Goal: Task Accomplishment & Management: Manage account settings

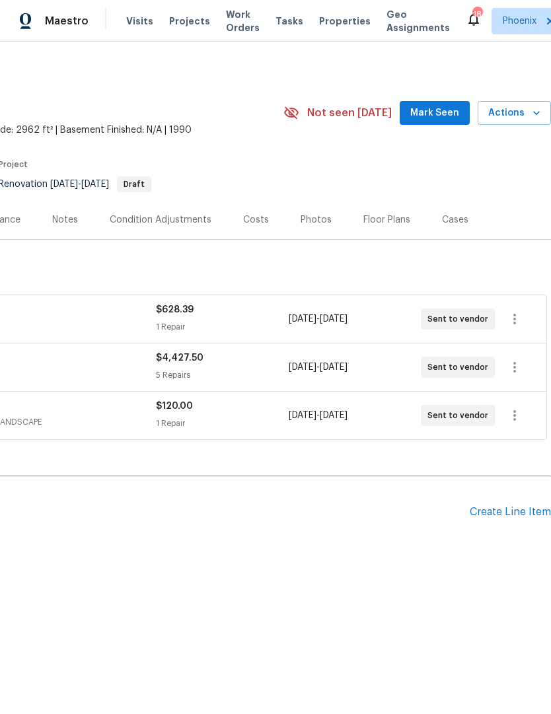
scroll to position [0, 195]
click at [516, 123] on button "Actions" at bounding box center [513, 113] width 73 height 24
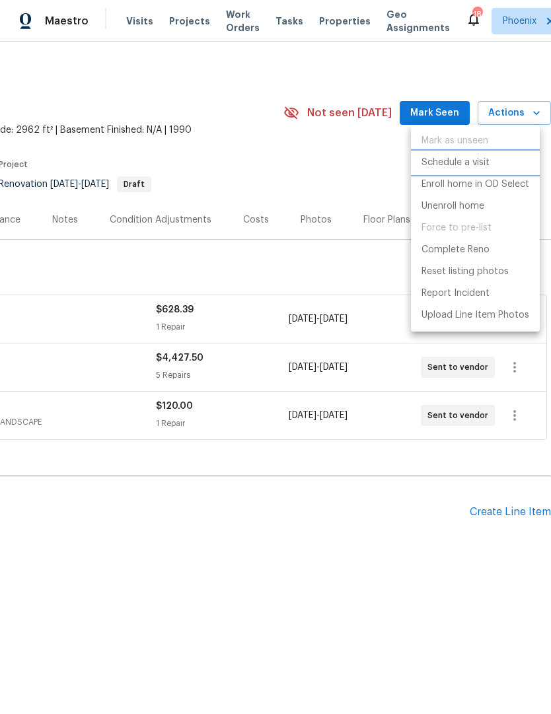
click at [477, 161] on p "Schedule a visit" at bounding box center [455, 163] width 68 height 14
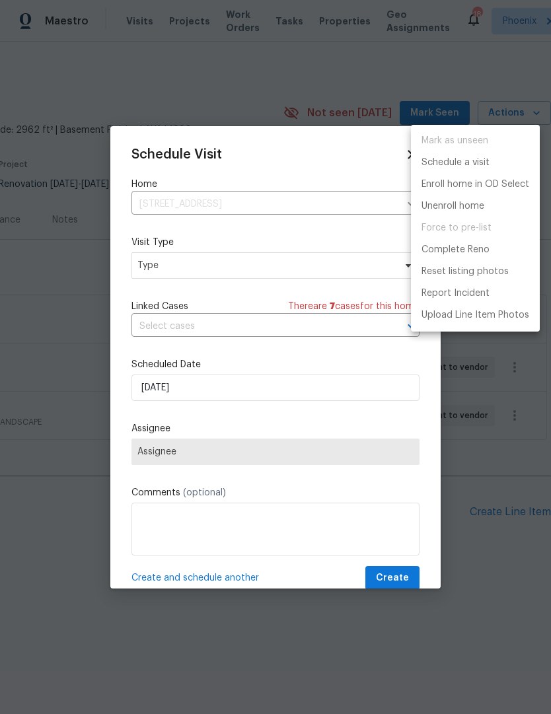
click at [302, 285] on div at bounding box center [275, 357] width 551 height 714
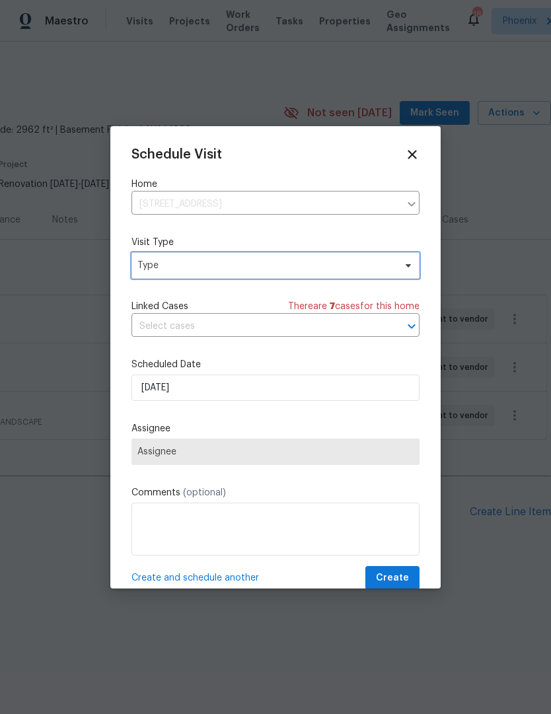
click at [297, 274] on span "Type" at bounding box center [275, 265] width 288 height 26
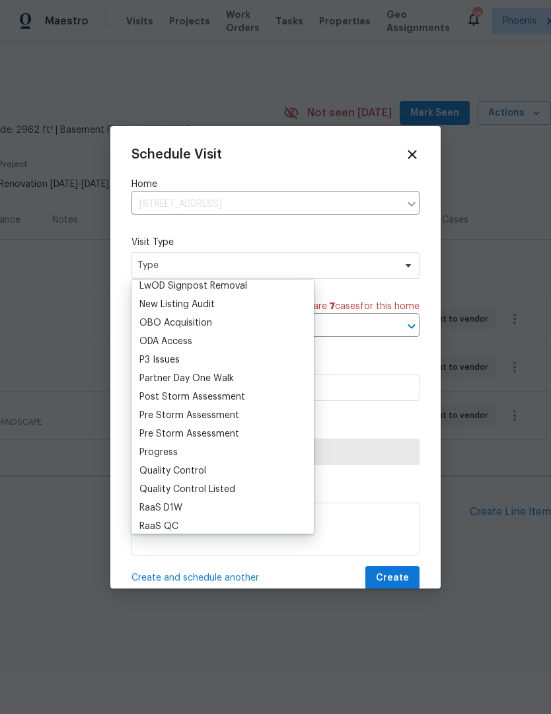
scroll to position [728, 0]
click at [168, 451] on div "Progress" at bounding box center [158, 451] width 38 height 13
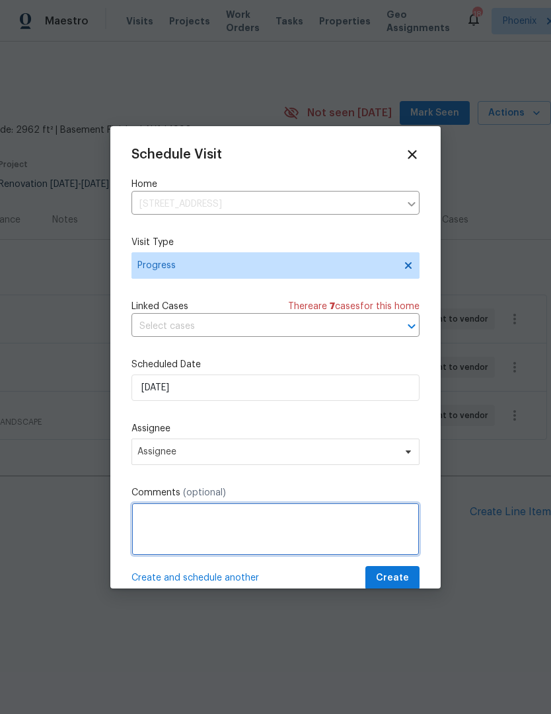
click at [300, 542] on textarea at bounding box center [275, 528] width 288 height 53
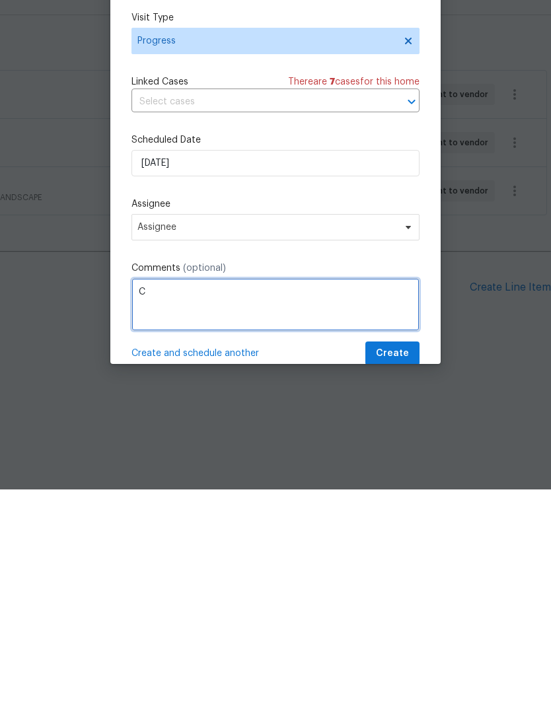
scroll to position [0, 0]
type textarea "Check on paint delivery"
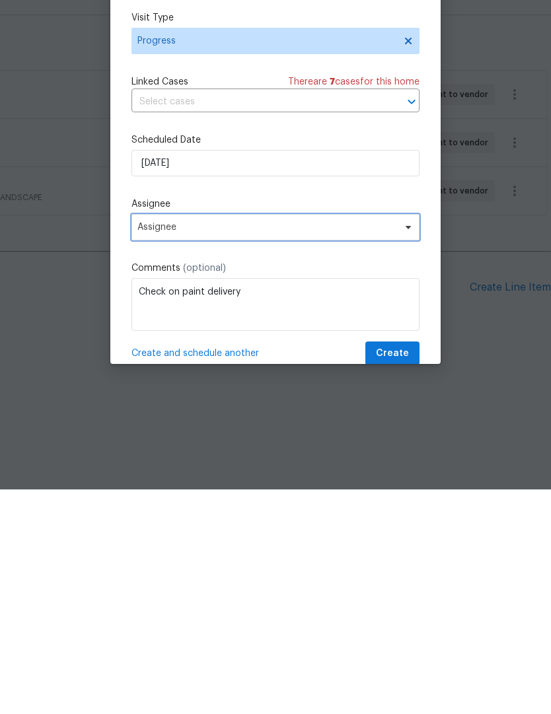
click at [406, 438] on span "Assignee" at bounding box center [275, 451] width 288 height 26
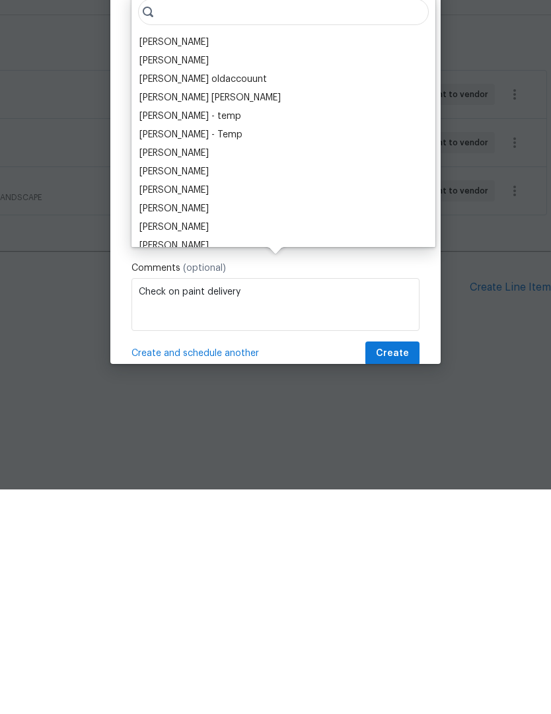
click at [174, 260] on div "[PERSON_NAME]" at bounding box center [173, 266] width 69 height 13
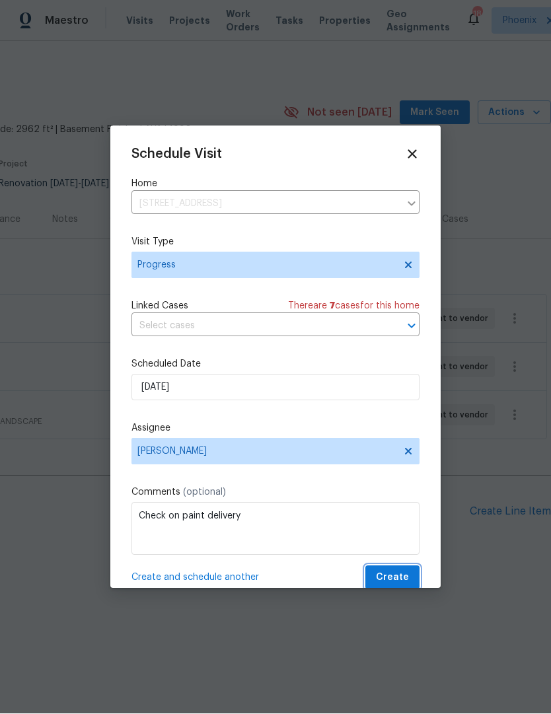
click at [401, 573] on span "Create" at bounding box center [392, 578] width 33 height 17
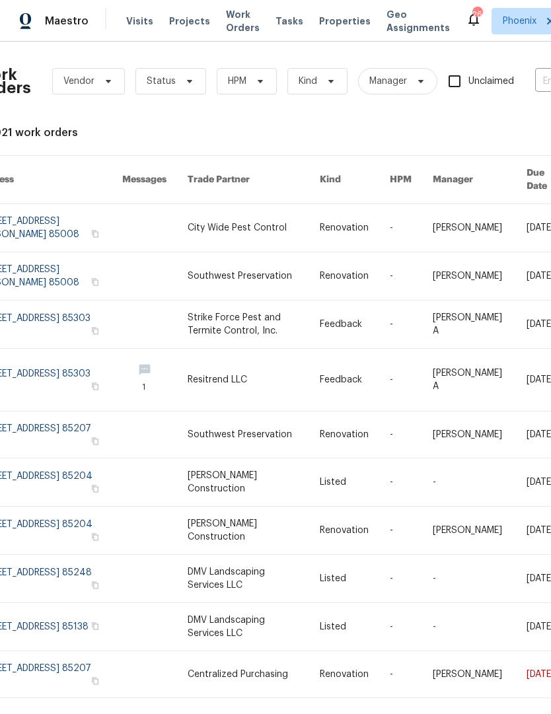
scroll to position [0, 22]
click at [246, 92] on span "HPM" at bounding box center [247, 81] width 60 height 26
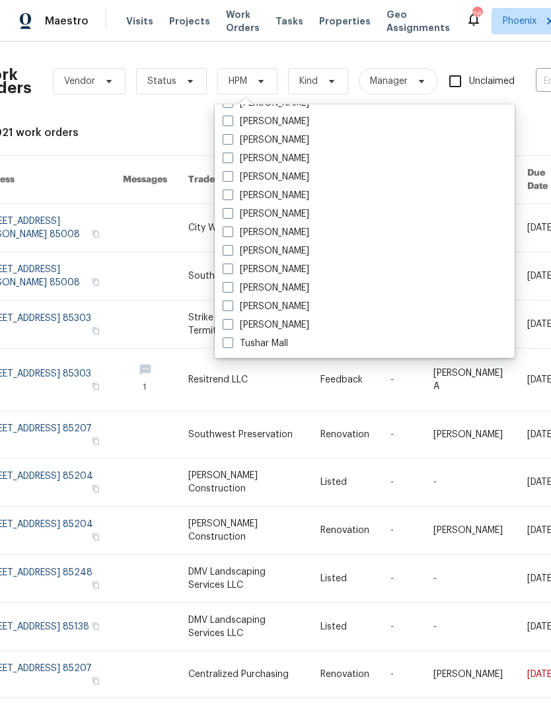
scroll to position [792, 0]
click at [228, 255] on span at bounding box center [227, 250] width 11 height 11
click at [228, 253] on input "[PERSON_NAME]" at bounding box center [226, 248] width 9 height 9
checkbox input "true"
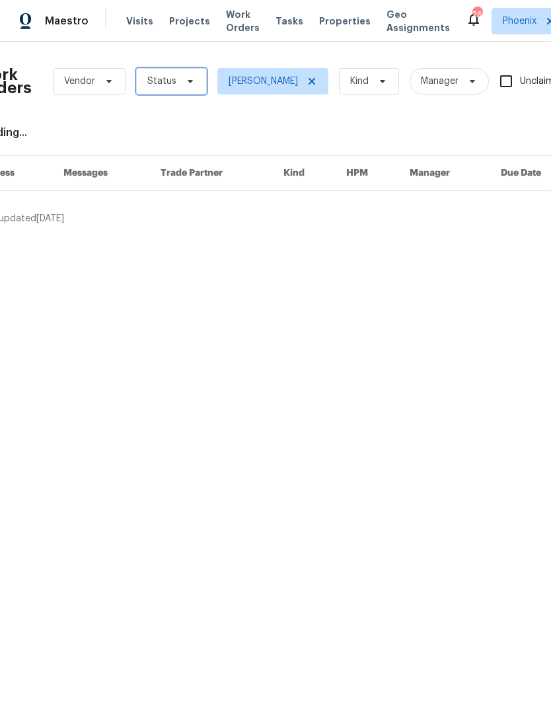
click at [178, 90] on span "Status" at bounding box center [171, 81] width 71 height 26
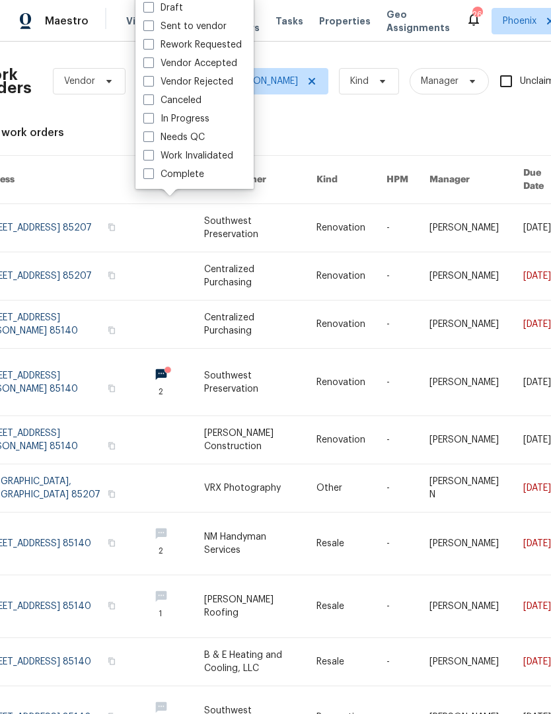
click at [145, 143] on label "Needs QC" at bounding box center [173, 137] width 61 height 13
click at [145, 139] on input "Needs QC" at bounding box center [147, 135] width 9 height 9
checkbox input "true"
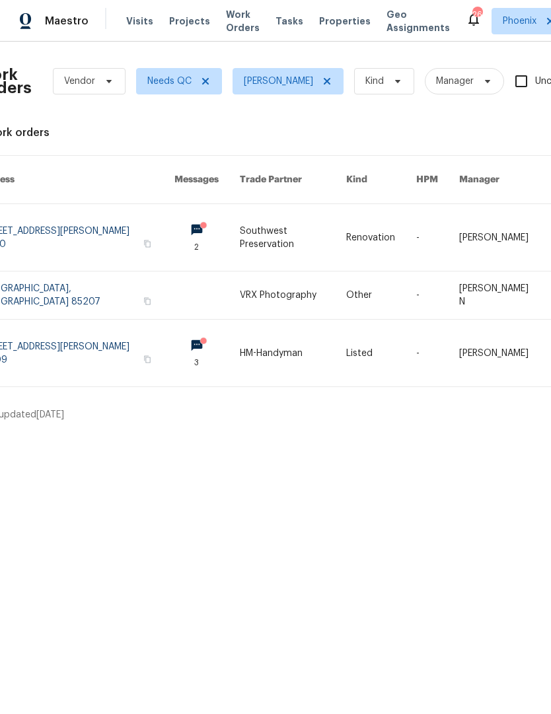
click at [101, 221] on link at bounding box center [76, 237] width 197 height 67
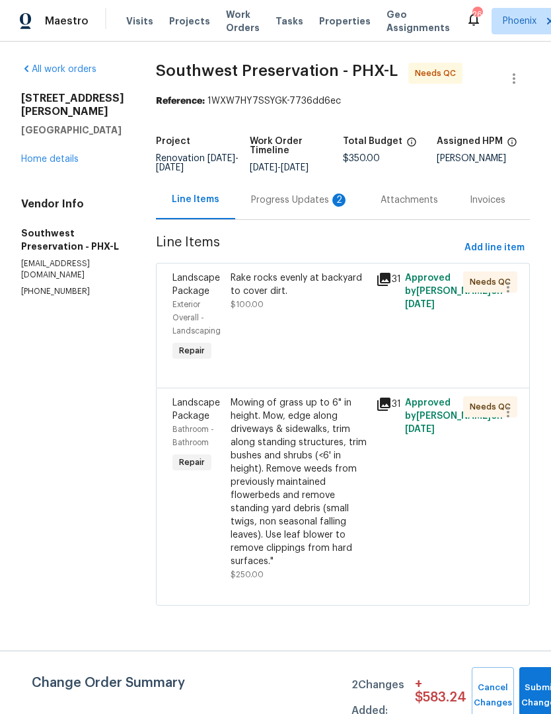
click at [302, 204] on div "Progress Updates 2" at bounding box center [300, 199] width 98 height 13
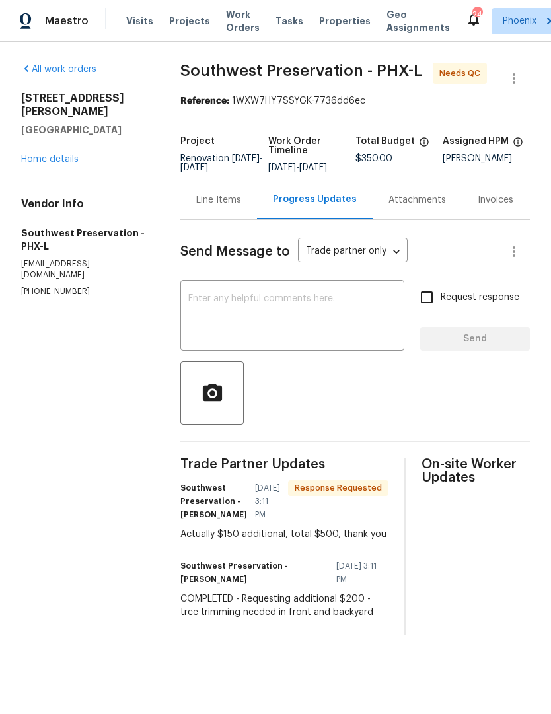
click at [238, 207] on div "Line Items" at bounding box center [218, 199] width 45 height 13
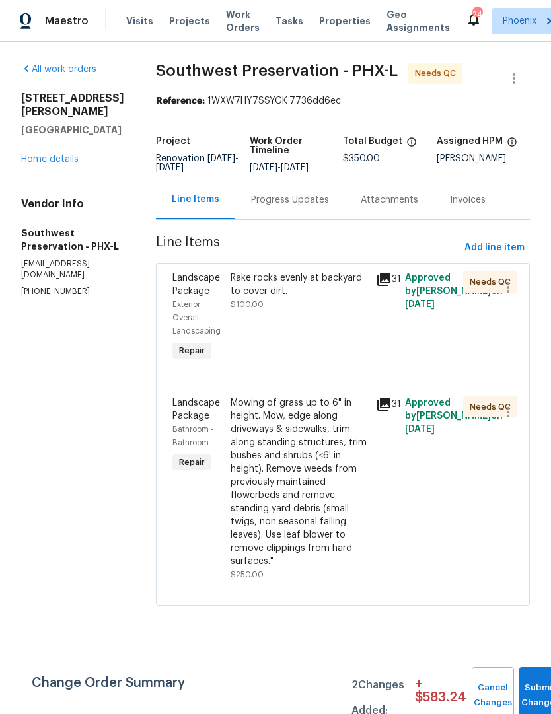
click at [323, 485] on div "Mowing of grass up to 6" in height. Mow, edge along driveways & sidewalks, trim…" at bounding box center [298, 482] width 137 height 172
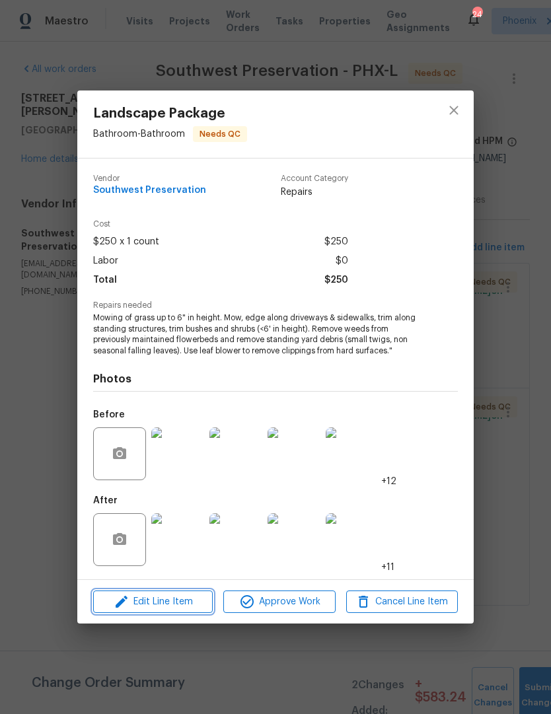
click at [180, 599] on span "Edit Line Item" at bounding box center [153, 602] width 112 height 17
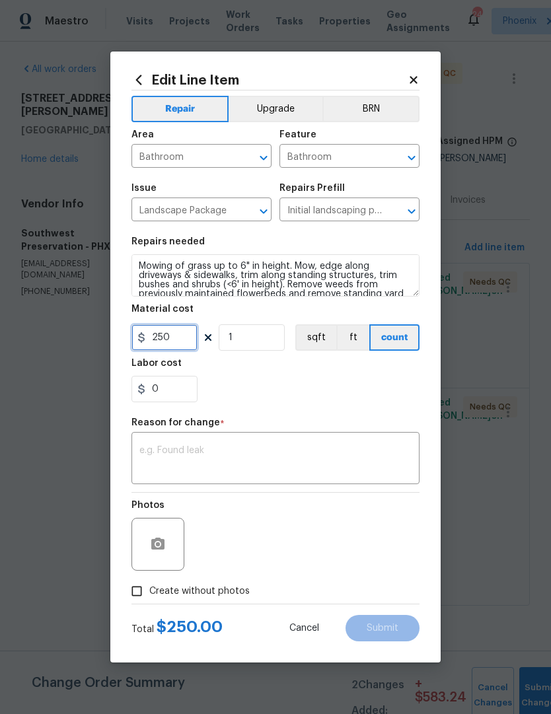
click at [189, 348] on input "250" at bounding box center [164, 337] width 66 height 26
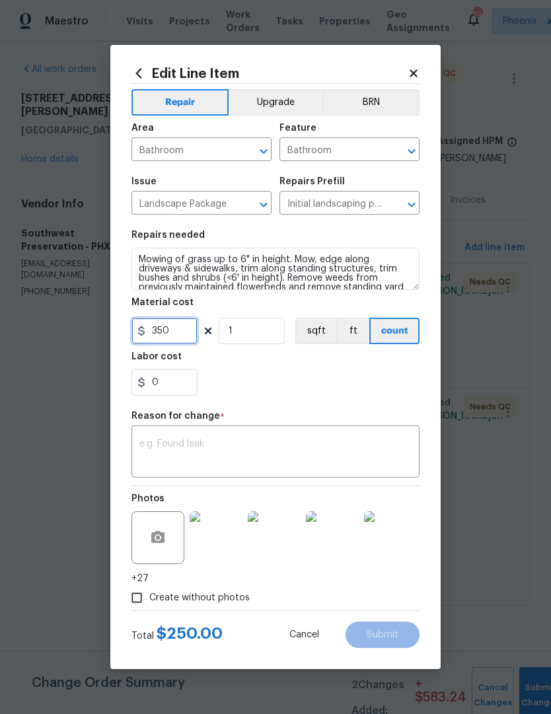
type input "350"
click at [262, 440] on textarea at bounding box center [275, 453] width 272 height 28
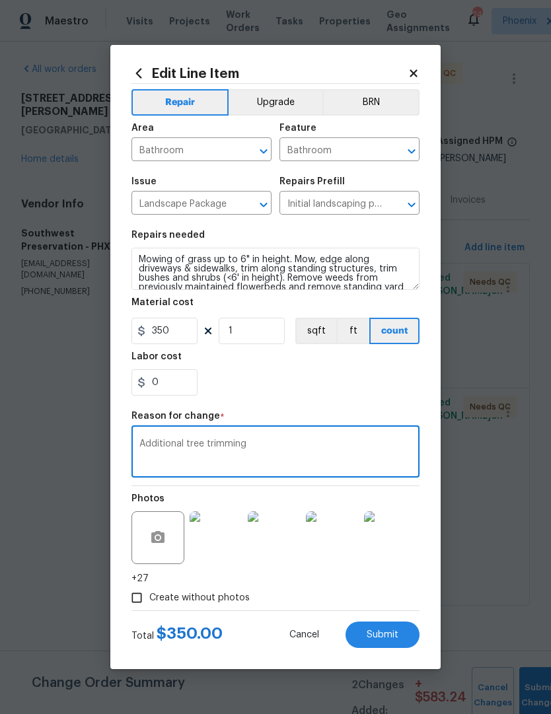
type textarea "Additional tree trimming"
click at [362, 386] on div "0" at bounding box center [275, 382] width 288 height 26
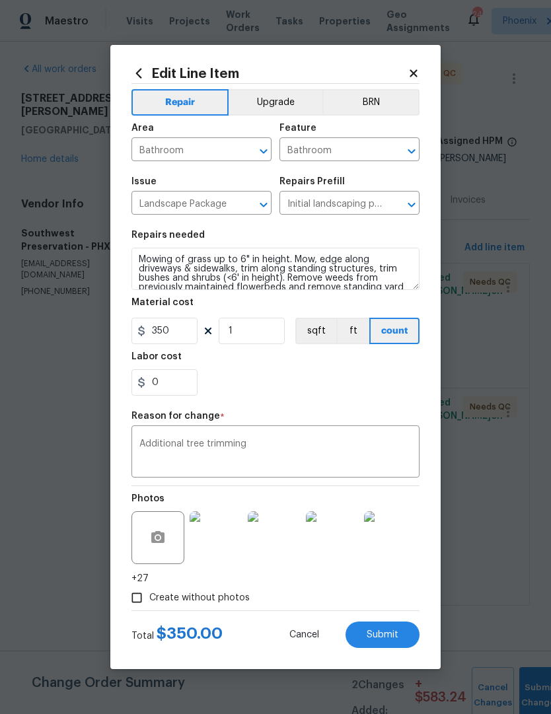
click at [390, 637] on span "Submit" at bounding box center [382, 635] width 32 height 10
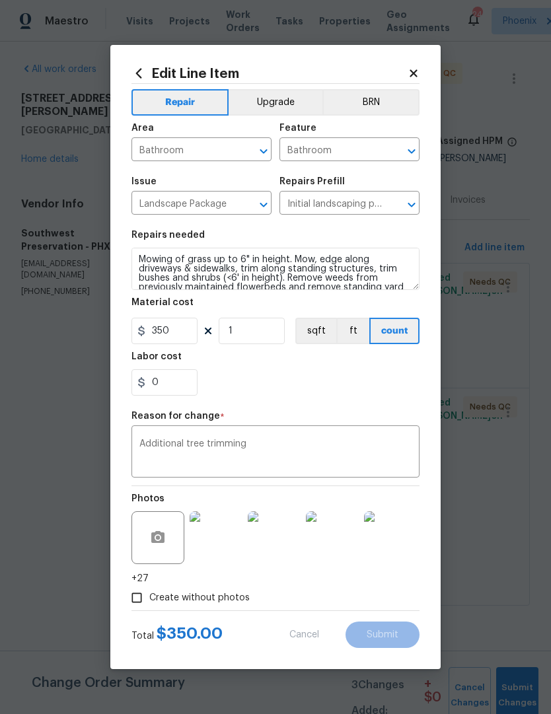
type input "250"
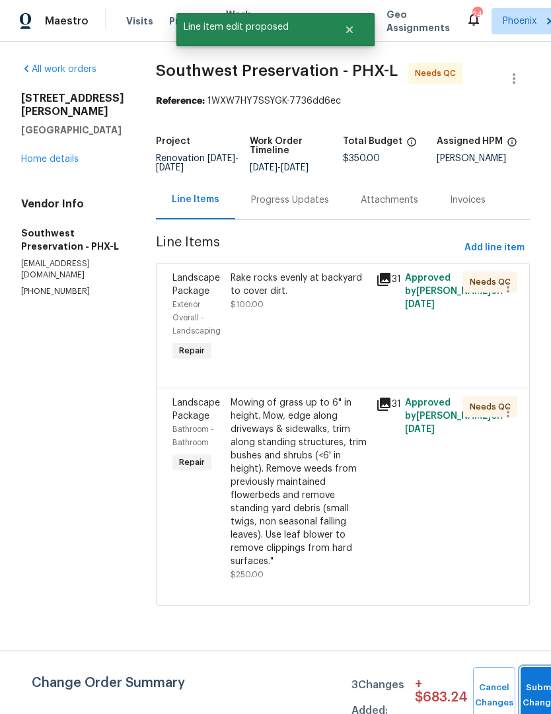
click at [531, 694] on span "Submit Changes" at bounding box center [541, 695] width 29 height 30
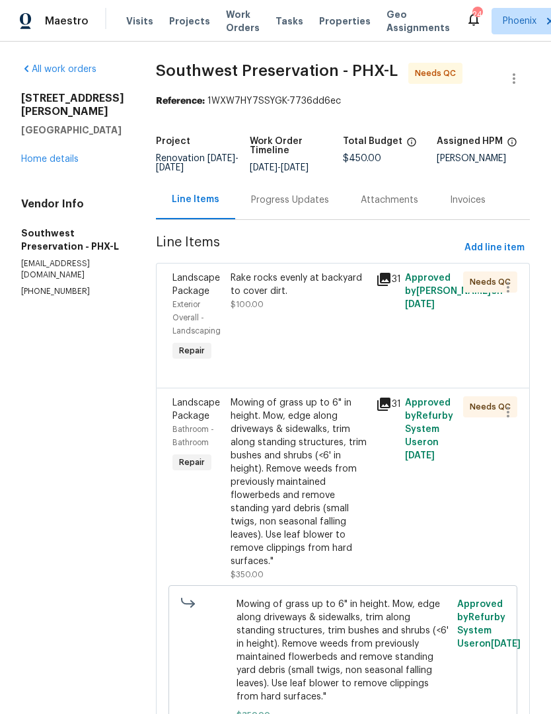
click at [310, 321] on div "Rake rocks evenly at backyard to cover dirt. $100.00" at bounding box center [298, 317] width 145 height 100
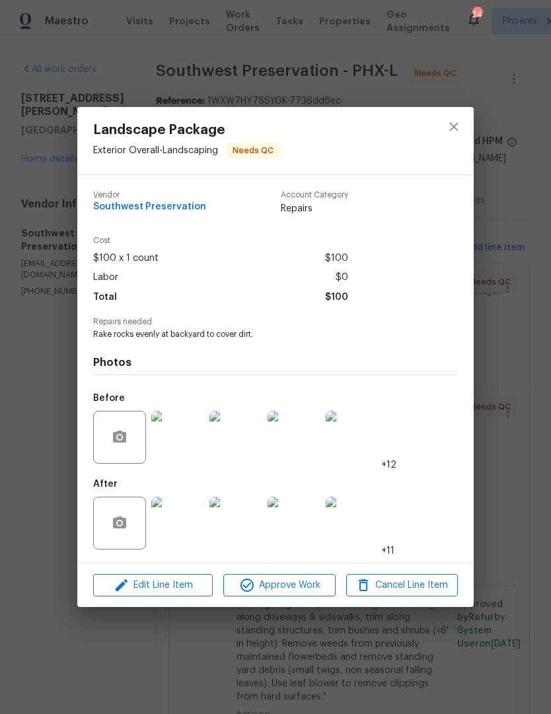
click at [191, 519] on img at bounding box center [177, 522] width 53 height 53
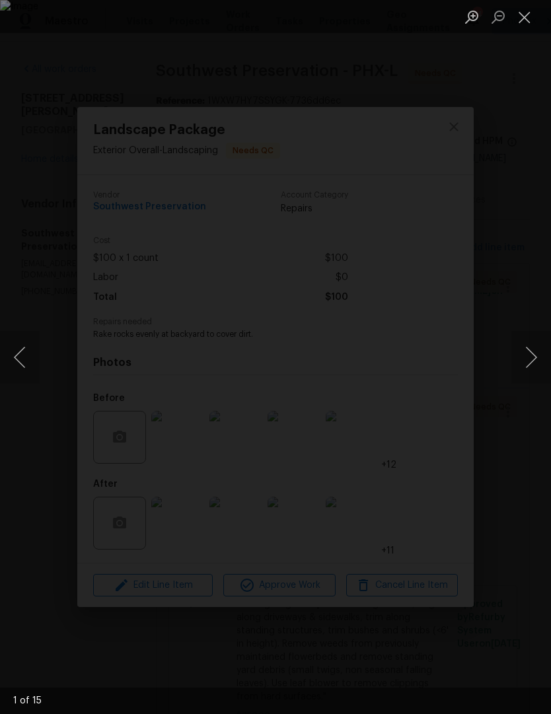
click at [529, 363] on button "Next image" at bounding box center [531, 357] width 40 height 53
click at [531, 359] on button "Next image" at bounding box center [531, 357] width 40 height 53
click at [531, 363] on button "Next image" at bounding box center [531, 357] width 40 height 53
click at [530, 362] on button "Next image" at bounding box center [531, 357] width 40 height 53
click at [531, 360] on button "Next image" at bounding box center [531, 357] width 40 height 53
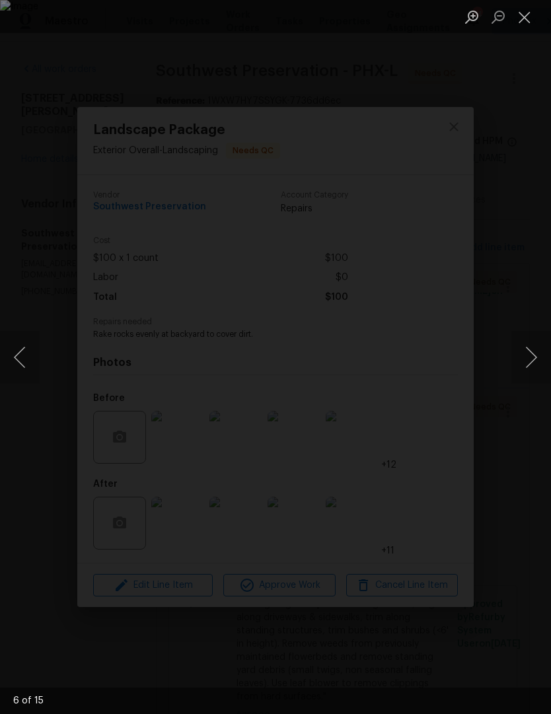
click at [530, 364] on button "Next image" at bounding box center [531, 357] width 40 height 53
click at [529, 363] on button "Next image" at bounding box center [531, 357] width 40 height 53
click at [530, 361] on button "Next image" at bounding box center [531, 357] width 40 height 53
click at [529, 360] on button "Next image" at bounding box center [531, 357] width 40 height 53
click at [530, 362] on button "Next image" at bounding box center [531, 357] width 40 height 53
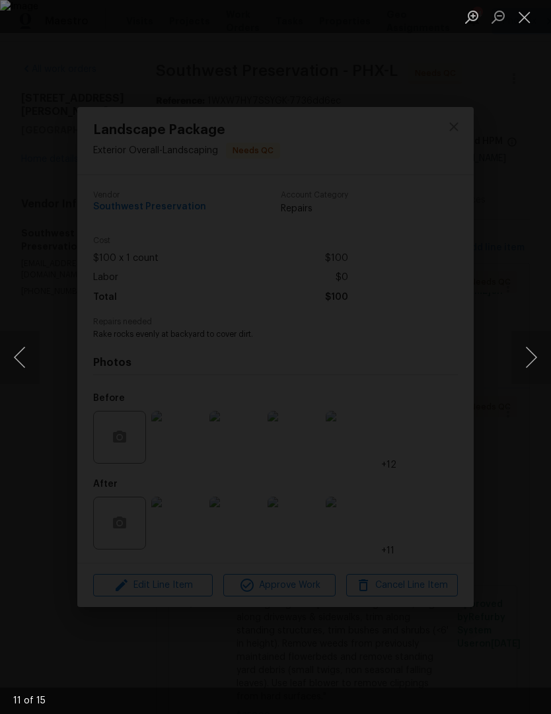
click at [530, 362] on button "Next image" at bounding box center [531, 357] width 40 height 53
click at [529, 362] on button "Next image" at bounding box center [531, 357] width 40 height 53
click at [529, 363] on button "Next image" at bounding box center [531, 357] width 40 height 53
click at [24, 361] on button "Previous image" at bounding box center [20, 357] width 40 height 53
click at [24, 362] on button "Previous image" at bounding box center [20, 357] width 40 height 53
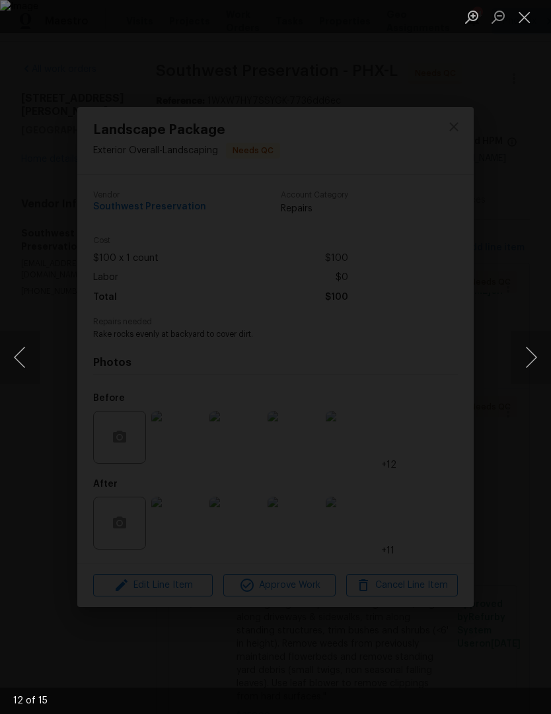
click at [529, 368] on button "Next image" at bounding box center [531, 357] width 40 height 53
click at [533, 17] on button "Close lightbox" at bounding box center [524, 16] width 26 height 23
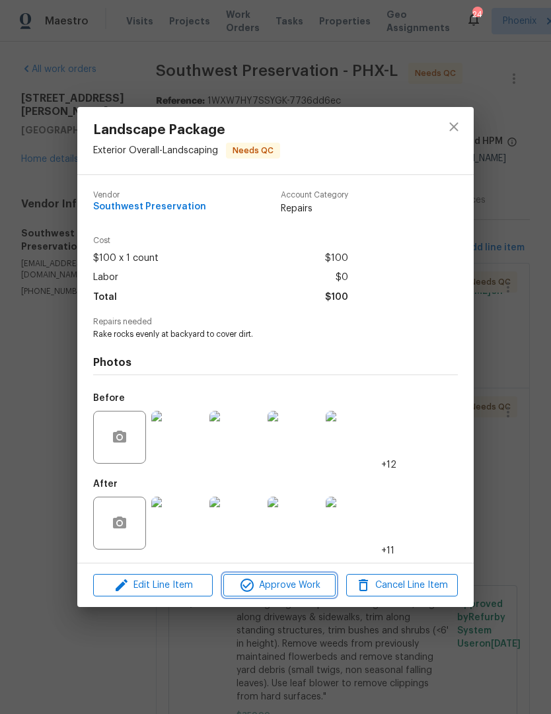
click at [302, 588] on span "Approve Work" at bounding box center [279, 585] width 104 height 17
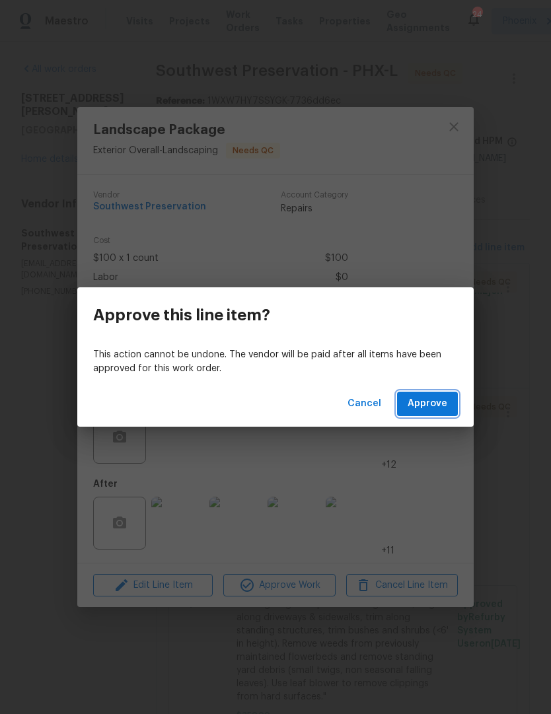
click at [434, 407] on span "Approve" at bounding box center [427, 403] width 40 height 17
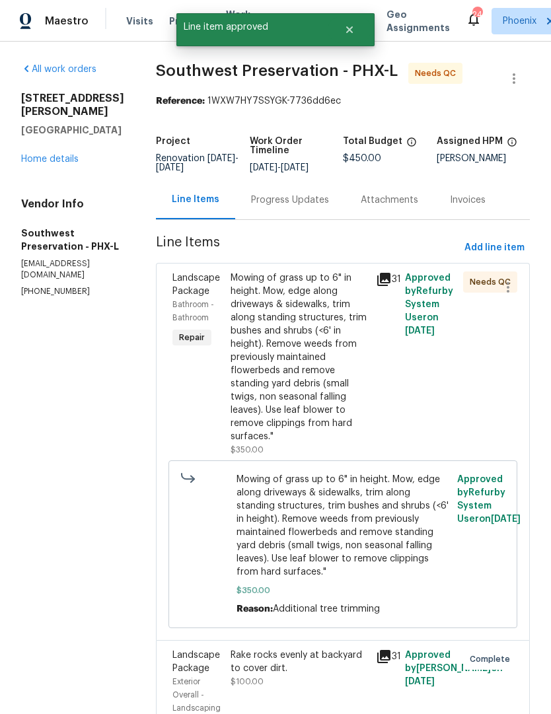
click at [332, 381] on div "Mowing of grass up to 6" in height. Mow, edge along driveways & sidewalks, trim…" at bounding box center [298, 357] width 137 height 172
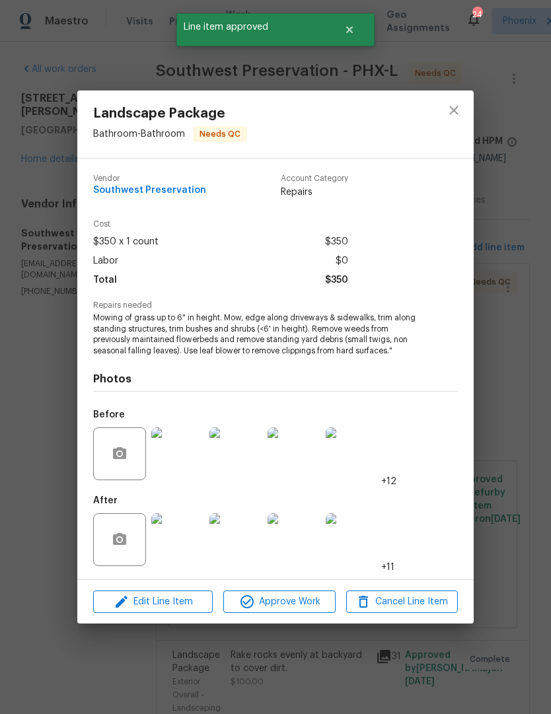
click at [189, 535] on img at bounding box center [177, 539] width 53 height 53
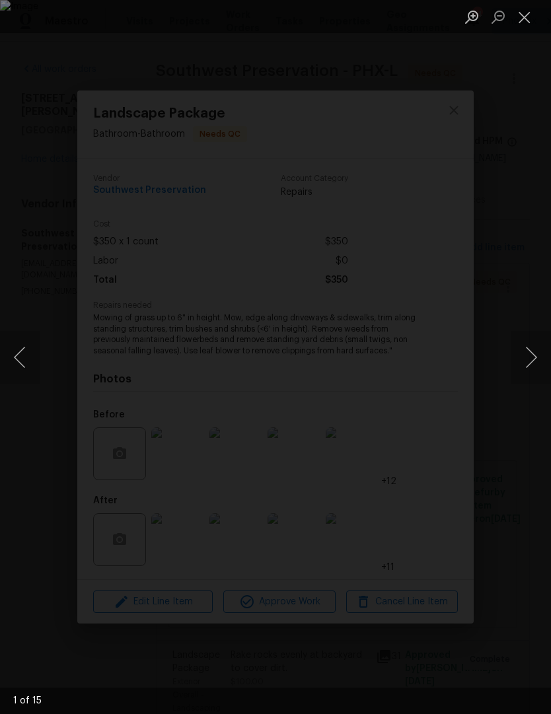
click at [516, 25] on button "Close lightbox" at bounding box center [524, 16] width 26 height 23
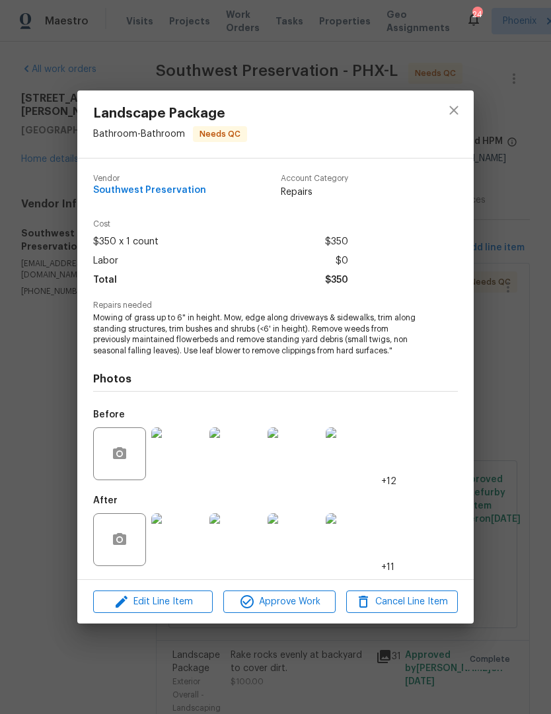
click at [189, 463] on img at bounding box center [177, 453] width 53 height 53
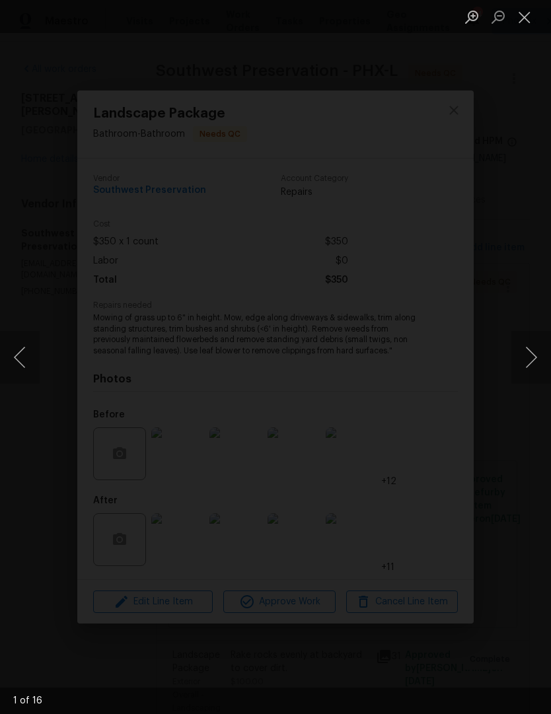
click at [533, 364] on button "Next image" at bounding box center [531, 357] width 40 height 53
click at [534, 364] on button "Next image" at bounding box center [531, 357] width 40 height 53
click at [533, 365] on button "Next image" at bounding box center [531, 357] width 40 height 53
click at [533, 364] on button "Next image" at bounding box center [531, 357] width 40 height 53
click at [531, 364] on button "Next image" at bounding box center [531, 357] width 40 height 53
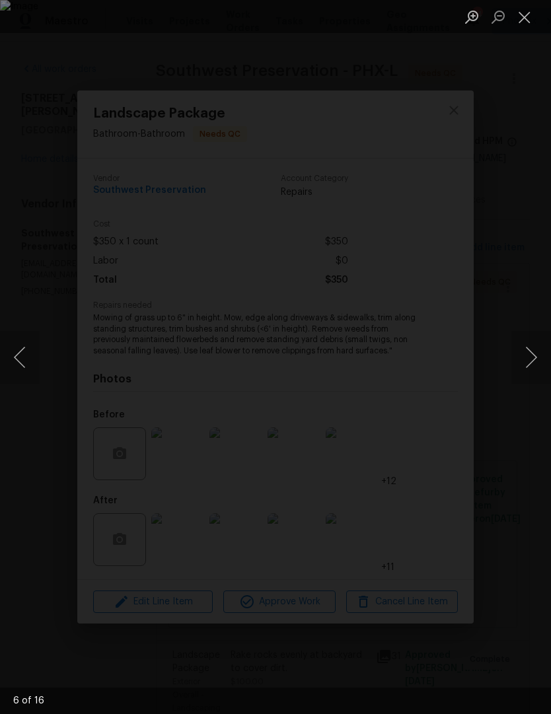
click at [531, 363] on button "Next image" at bounding box center [531, 357] width 40 height 53
click at [532, 363] on button "Next image" at bounding box center [531, 357] width 40 height 53
click at [531, 362] on button "Next image" at bounding box center [531, 357] width 40 height 53
click at [531, 363] on button "Next image" at bounding box center [531, 357] width 40 height 53
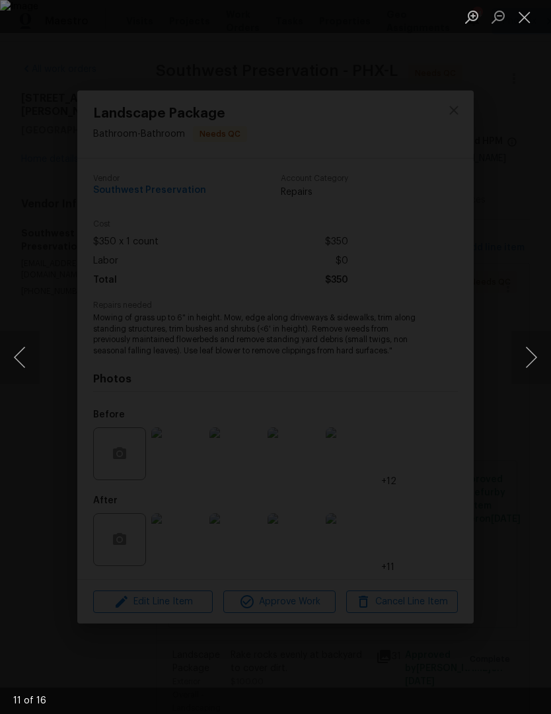
click at [531, 363] on button "Next image" at bounding box center [531, 357] width 40 height 53
click at [531, 364] on button "Next image" at bounding box center [531, 357] width 40 height 53
click at [530, 363] on button "Next image" at bounding box center [531, 357] width 40 height 53
click at [531, 363] on button "Next image" at bounding box center [531, 357] width 40 height 53
click at [530, 362] on button "Next image" at bounding box center [531, 357] width 40 height 53
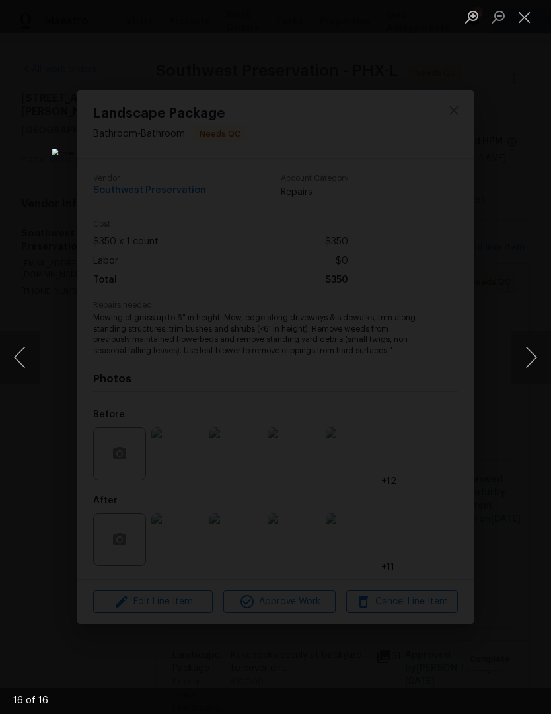
click at [529, 362] on button "Next image" at bounding box center [531, 357] width 40 height 53
click at [531, 364] on button "Next image" at bounding box center [531, 357] width 40 height 53
click at [531, 365] on button "Next image" at bounding box center [531, 357] width 40 height 53
click at [531, 364] on button "Next image" at bounding box center [531, 357] width 40 height 53
click at [530, 366] on button "Next image" at bounding box center [531, 357] width 40 height 53
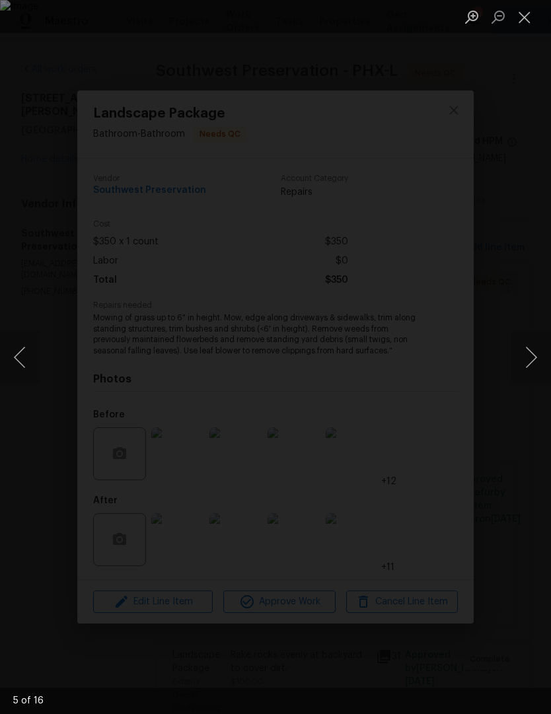
click at [529, 366] on button "Next image" at bounding box center [531, 357] width 40 height 53
click at [525, 13] on button "Close lightbox" at bounding box center [524, 16] width 26 height 23
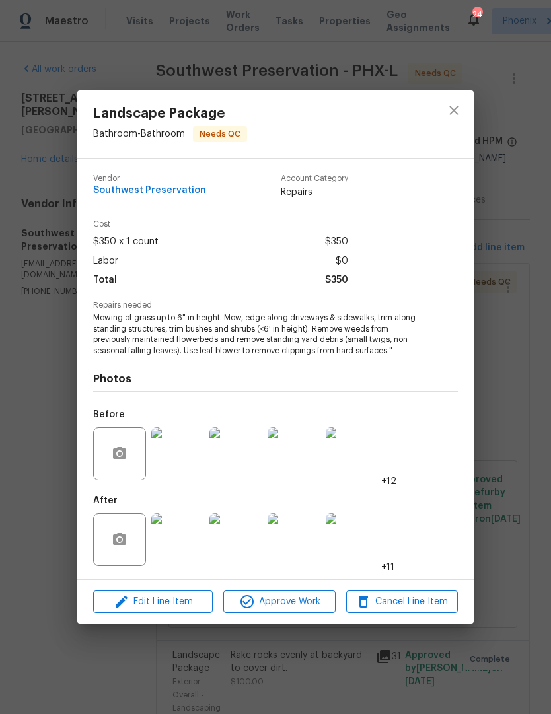
click at [176, 542] on img at bounding box center [177, 539] width 53 height 53
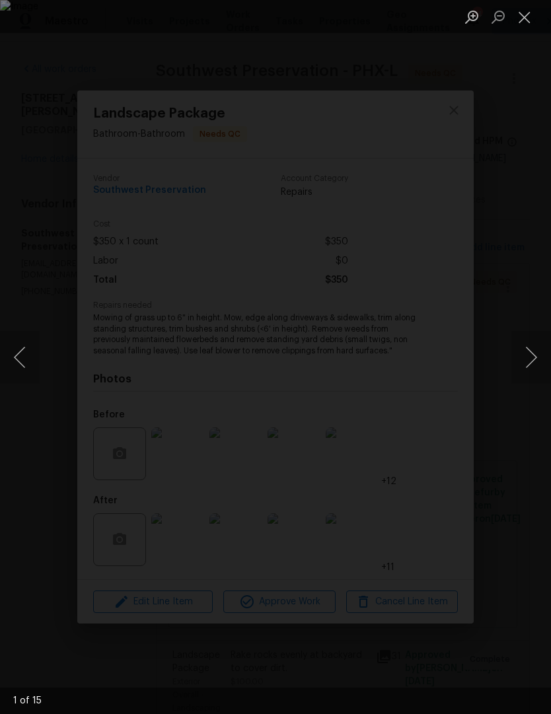
click at [532, 360] on button "Next image" at bounding box center [531, 357] width 40 height 53
click at [531, 360] on button "Next image" at bounding box center [531, 357] width 40 height 53
click at [533, 360] on button "Next image" at bounding box center [531, 357] width 40 height 53
click at [533, 359] on button "Next image" at bounding box center [531, 357] width 40 height 53
click at [529, 361] on button "Next image" at bounding box center [531, 357] width 40 height 53
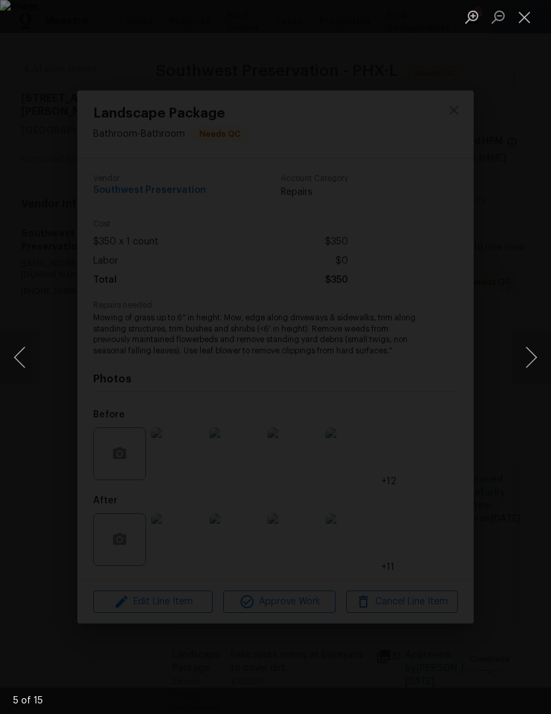
click at [529, 361] on button "Next image" at bounding box center [531, 357] width 40 height 53
click at [527, 366] on button "Next image" at bounding box center [531, 357] width 40 height 53
click at [526, 366] on button "Next image" at bounding box center [531, 357] width 40 height 53
click at [527, 366] on button "Next image" at bounding box center [531, 357] width 40 height 53
click at [28, 368] on button "Previous image" at bounding box center [20, 357] width 40 height 53
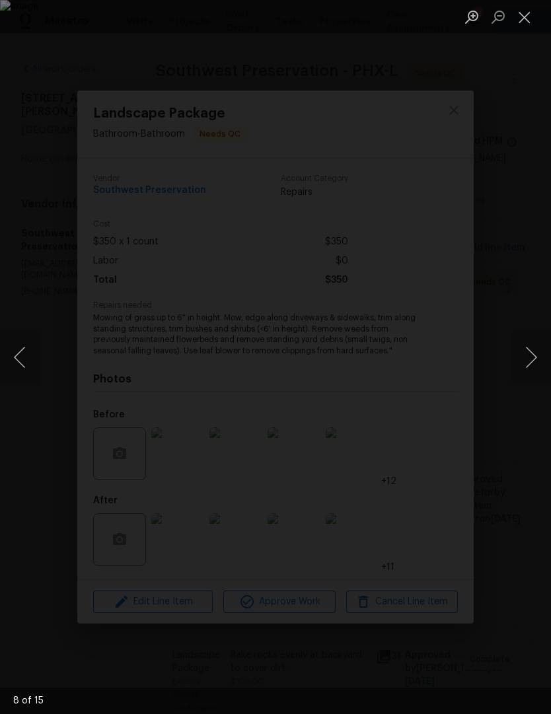
click at [18, 358] on button "Previous image" at bounding box center [20, 357] width 40 height 53
click at [528, 368] on button "Next image" at bounding box center [531, 357] width 40 height 53
click at [530, 366] on button "Next image" at bounding box center [531, 357] width 40 height 53
click at [530, 364] on button "Next image" at bounding box center [531, 357] width 40 height 53
click at [527, 365] on button "Next image" at bounding box center [531, 357] width 40 height 53
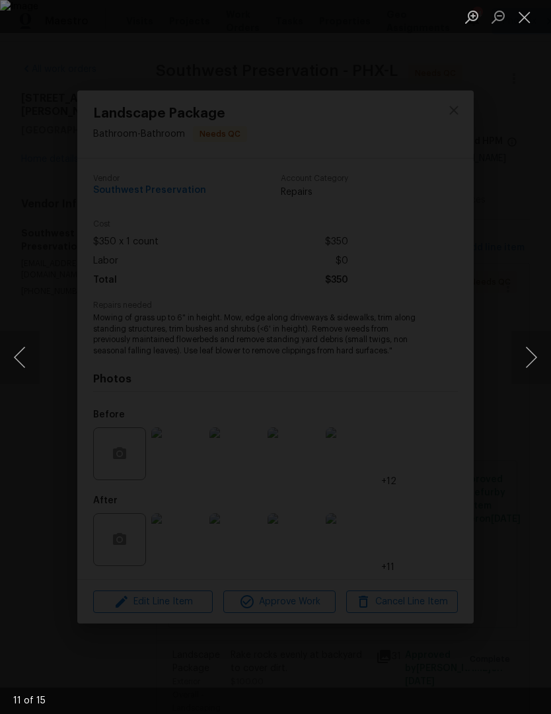
click at [530, 366] on button "Next image" at bounding box center [531, 357] width 40 height 53
click at [529, 366] on button "Next image" at bounding box center [531, 357] width 40 height 53
click at [530, 364] on button "Next image" at bounding box center [531, 357] width 40 height 53
click at [529, 368] on button "Next image" at bounding box center [531, 357] width 40 height 53
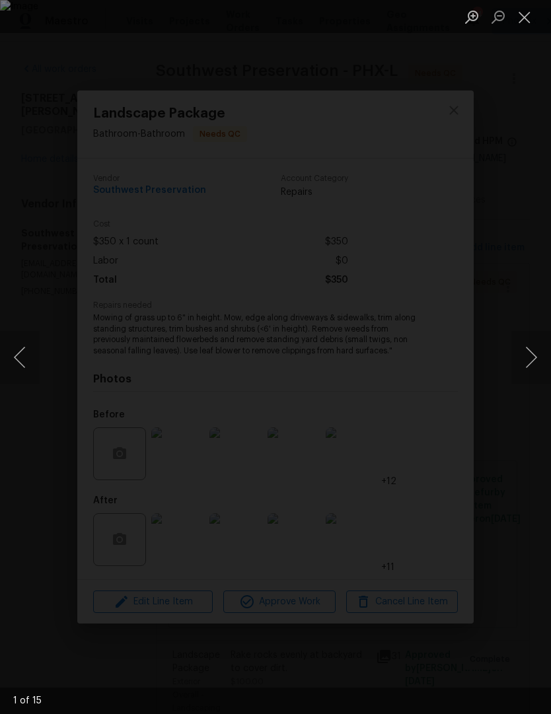
click at [529, 368] on button "Next image" at bounding box center [531, 357] width 40 height 53
click at [529, 365] on button "Next image" at bounding box center [531, 357] width 40 height 53
click at [529, 366] on button "Next image" at bounding box center [531, 357] width 40 height 53
click at [521, 15] on button "Close lightbox" at bounding box center [524, 16] width 26 height 23
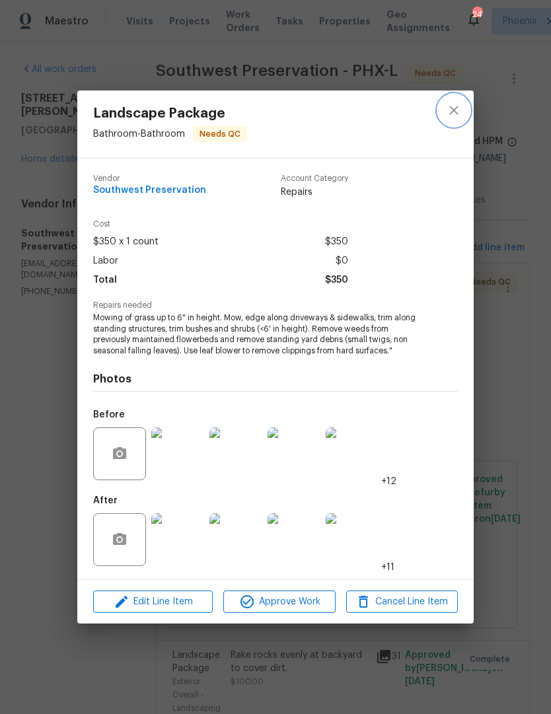
click at [461, 109] on icon "close" at bounding box center [454, 110] width 16 height 16
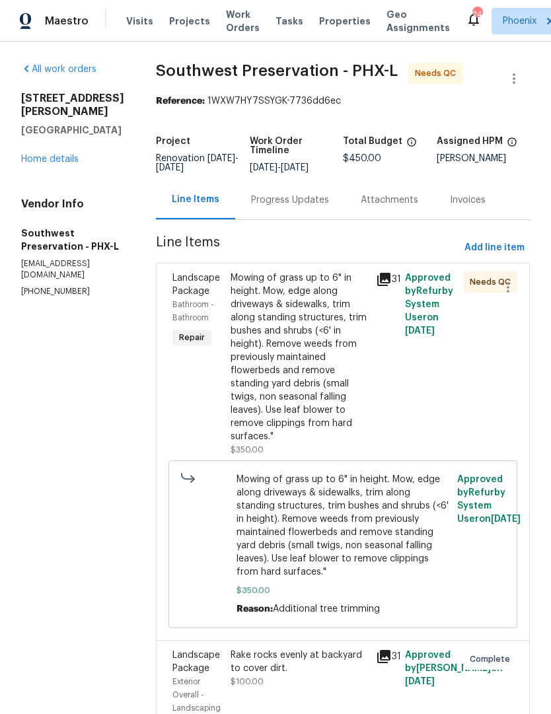
click at [312, 384] on div "Mowing of grass up to 6" in height. Mow, edge along driveways & sidewalks, trim…" at bounding box center [298, 357] width 137 height 172
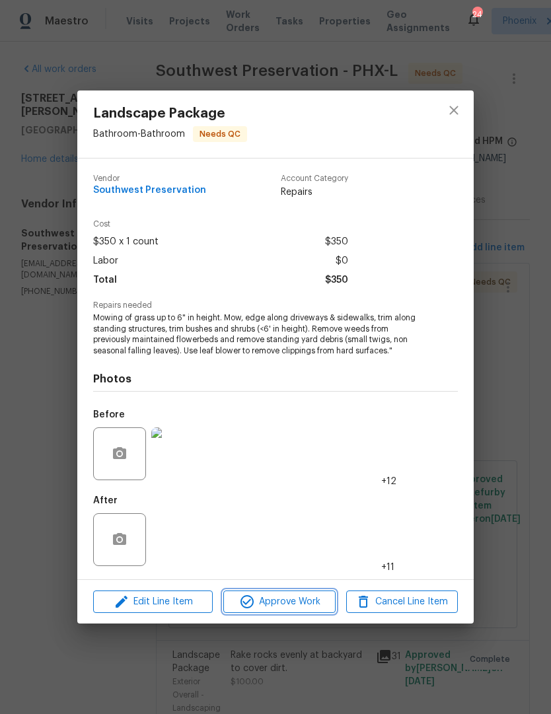
click at [292, 612] on button "Approve Work" at bounding box center [279, 601] width 112 height 23
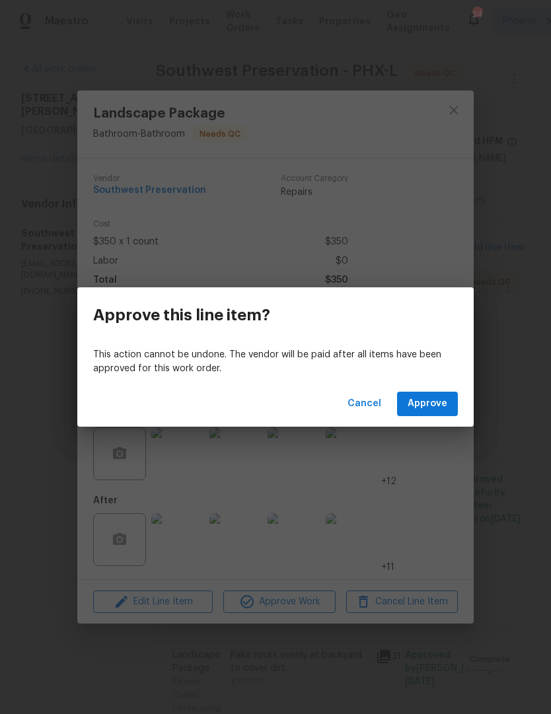
click at [436, 415] on button "Approve" at bounding box center [427, 403] width 61 height 24
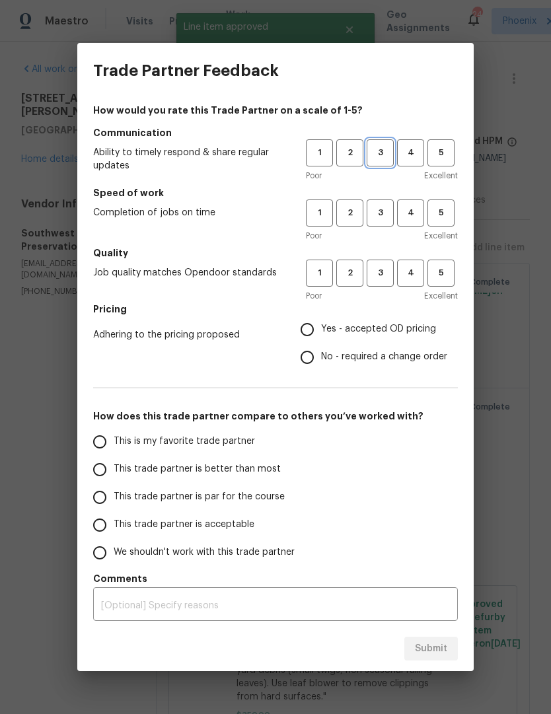
click at [374, 151] on span "3" at bounding box center [380, 152] width 24 height 15
click at [388, 210] on span "3" at bounding box center [380, 212] width 24 height 15
click at [376, 281] on button "3" at bounding box center [379, 272] width 27 height 27
click at [309, 358] on input "No - required a change order" at bounding box center [307, 357] width 28 height 28
radio input "true"
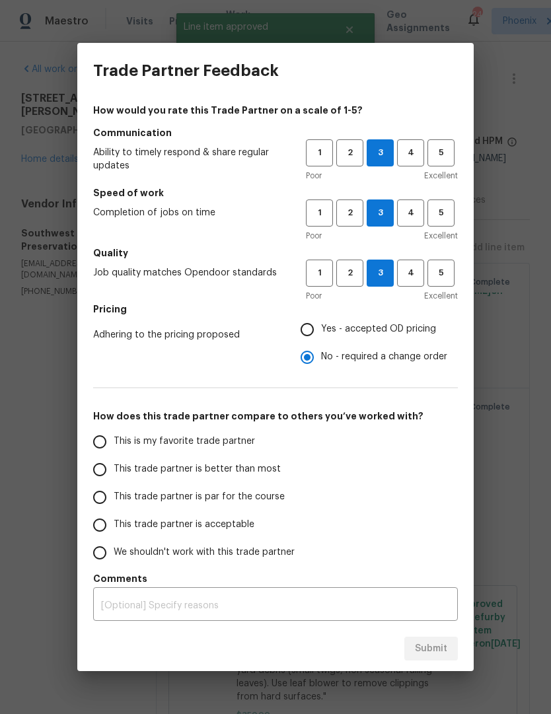
click at [319, 328] on input "Yes - accepted OD pricing" at bounding box center [307, 330] width 28 height 28
radio input "true"
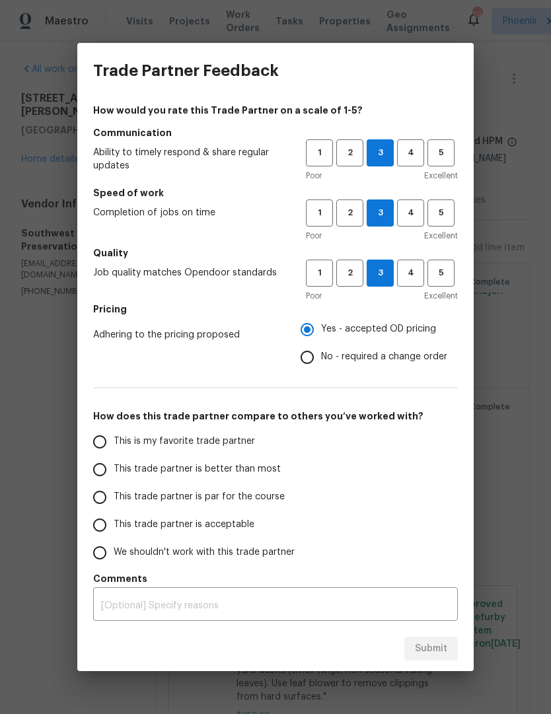
click at [109, 473] on input "This trade partner is better than most" at bounding box center [100, 470] width 28 height 28
click at [441, 646] on span "Submit" at bounding box center [431, 648] width 32 height 17
radio input "true"
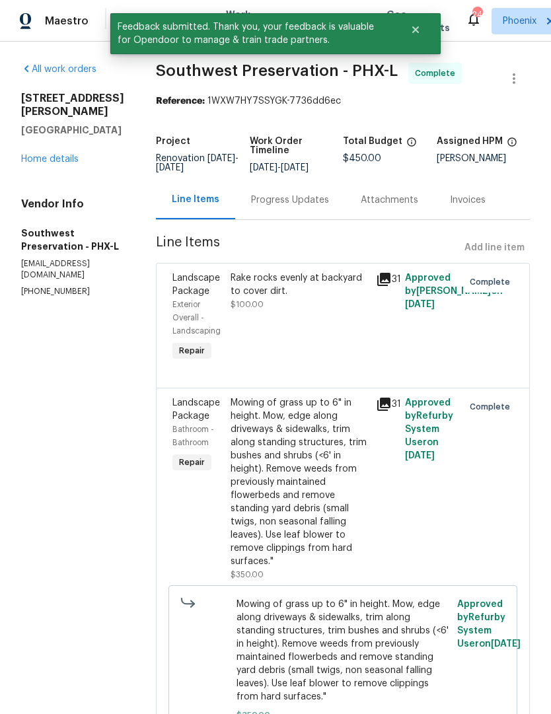
click at [294, 207] on div "Progress Updates" at bounding box center [290, 199] width 78 height 13
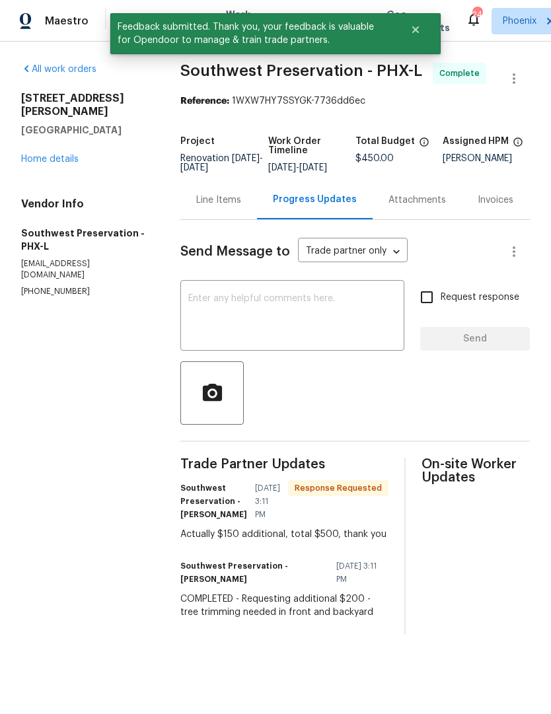
click at [304, 312] on textarea at bounding box center [292, 317] width 208 height 46
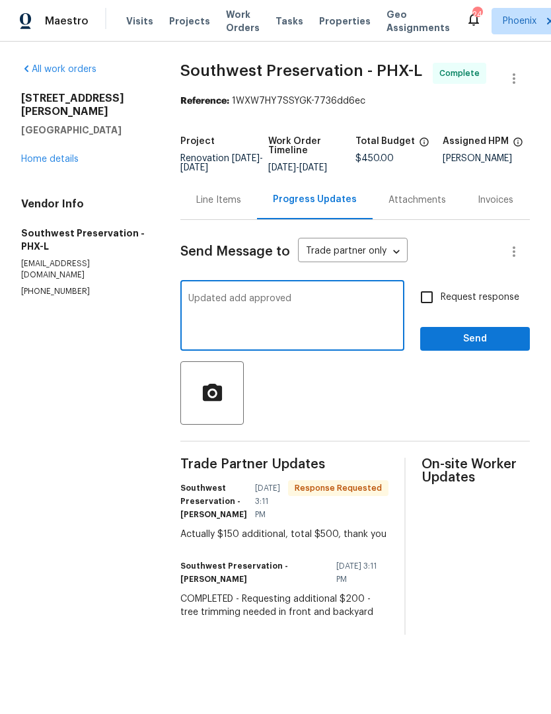
click at [241, 307] on textarea "Updated add approved" at bounding box center [292, 317] width 208 height 46
type textarea "Updated and approved"
click at [325, 298] on div "Updated and approved x ​" at bounding box center [292, 316] width 224 height 67
click at [487, 351] on button "Send" at bounding box center [475, 339] width 110 height 24
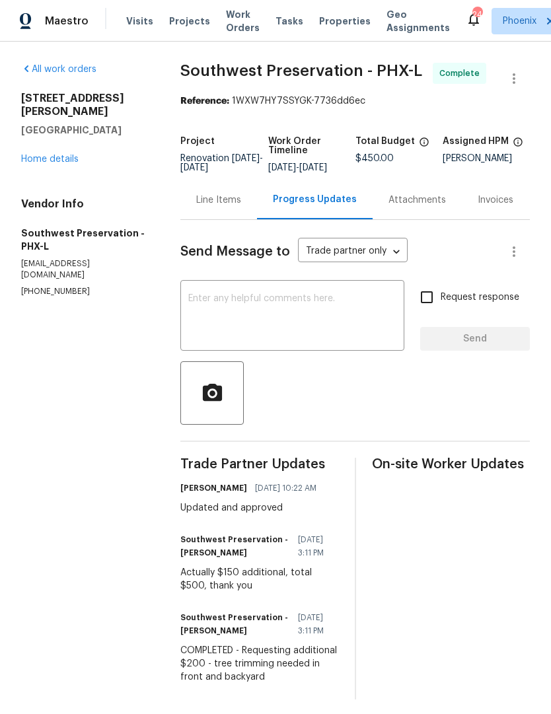
click at [226, 24] on span "Work Orders" at bounding box center [243, 21] width 34 height 26
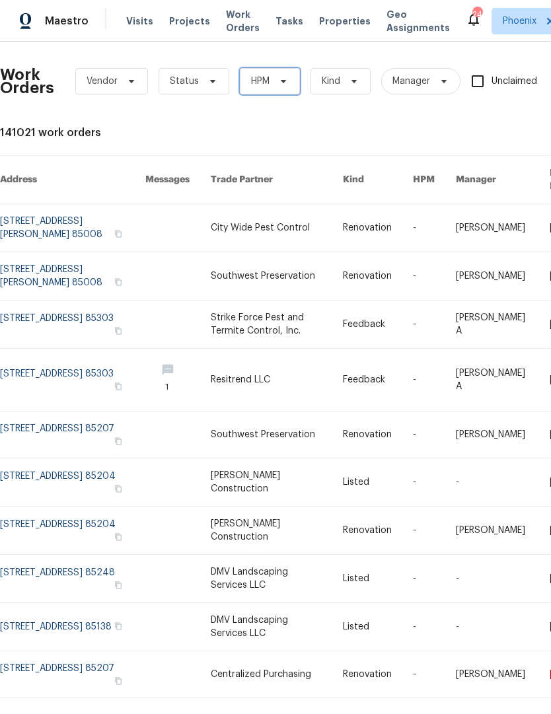
click at [269, 87] on span "HPM" at bounding box center [270, 81] width 60 height 26
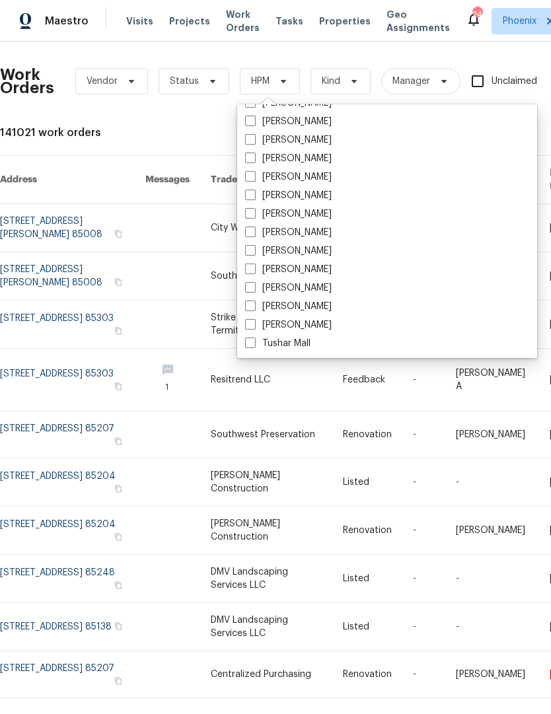
scroll to position [792, 0]
click at [253, 250] on span at bounding box center [250, 250] width 11 height 11
click at [253, 250] on input "[PERSON_NAME]" at bounding box center [249, 248] width 9 height 9
checkbox input "true"
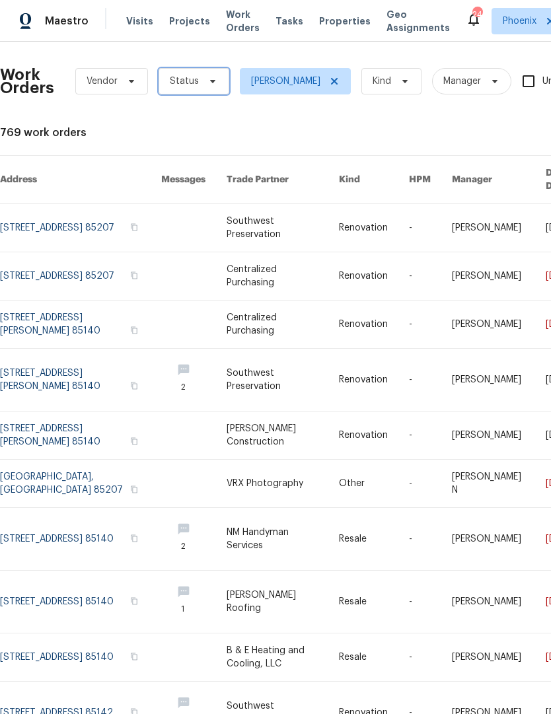
click at [222, 88] on span "Status" at bounding box center [193, 81] width 71 height 26
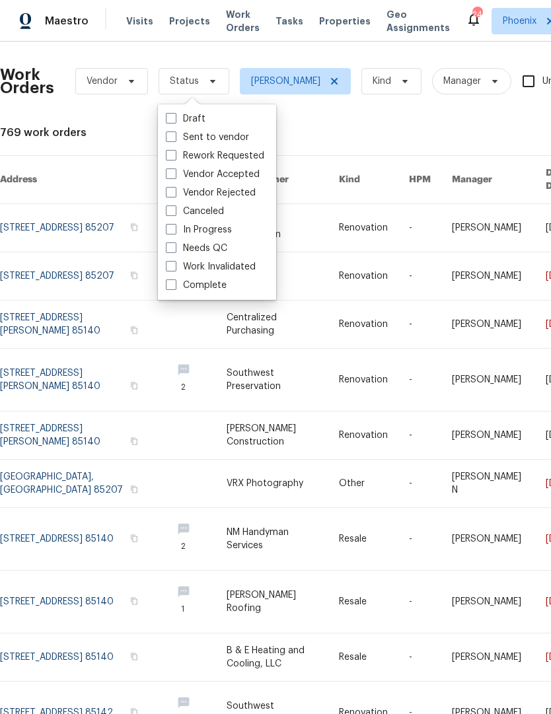
click at [175, 246] on span at bounding box center [171, 247] width 11 height 11
click at [174, 246] on input "Needs QC" at bounding box center [170, 246] width 9 height 9
checkbox input "true"
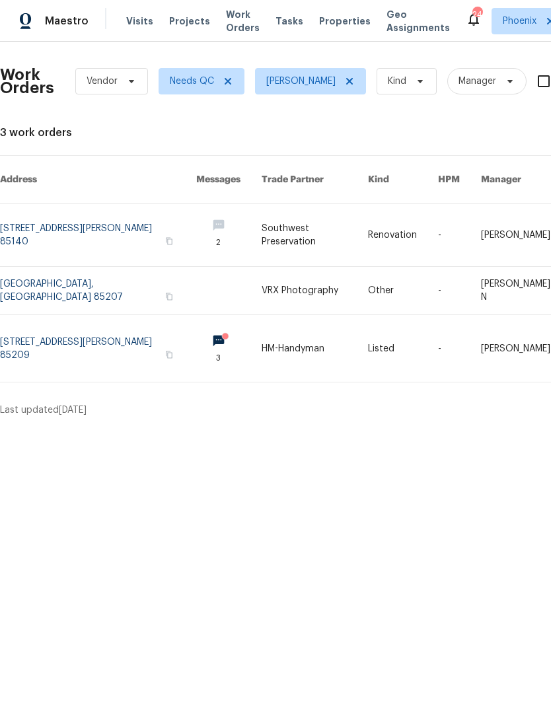
click at [35, 333] on link at bounding box center [98, 348] width 196 height 67
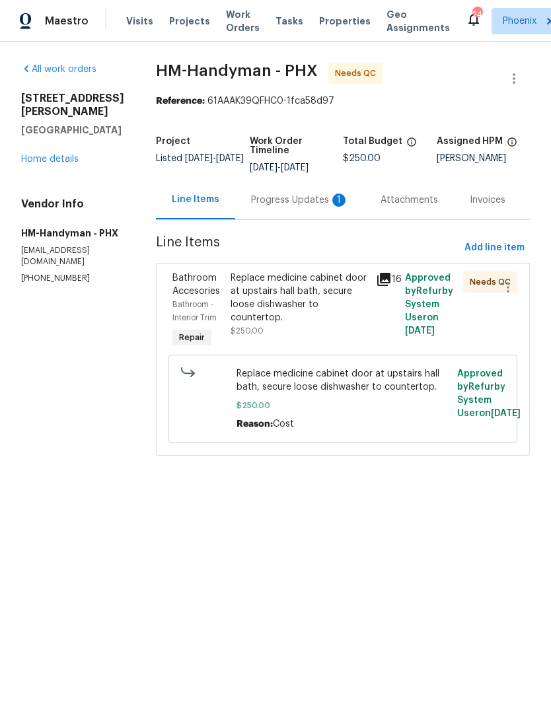
click at [313, 206] on div "Progress Updates 1" at bounding box center [300, 199] width 98 height 13
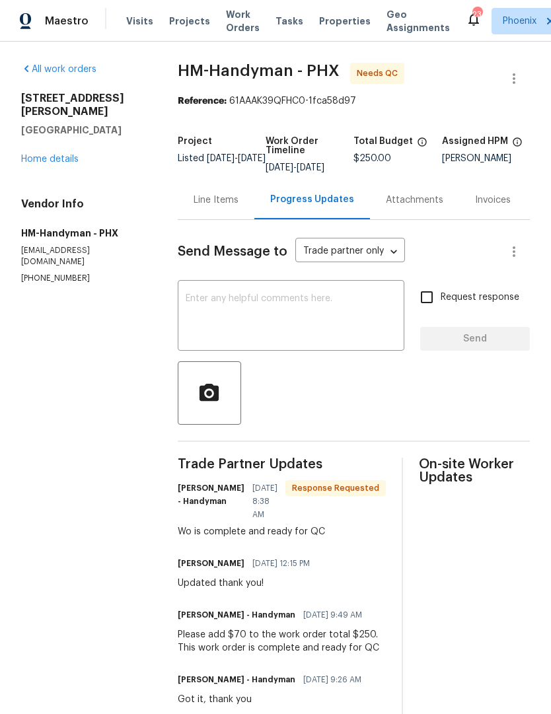
click at [295, 332] on textarea at bounding box center [291, 317] width 211 height 46
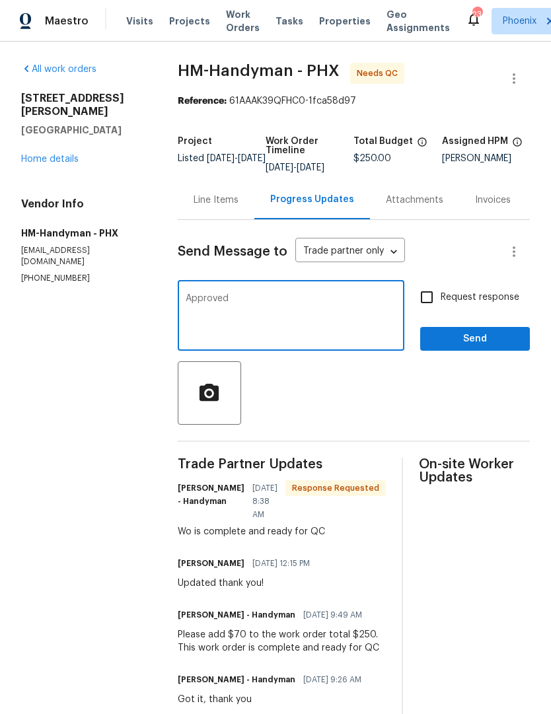
type textarea "Approved"
click at [508, 347] on span "Send" at bounding box center [474, 339] width 88 height 17
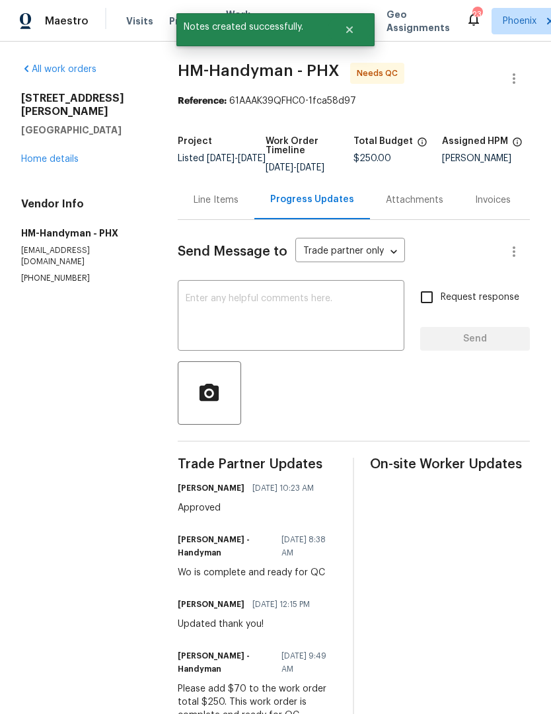
click at [228, 217] on div "Line Items" at bounding box center [216, 199] width 77 height 39
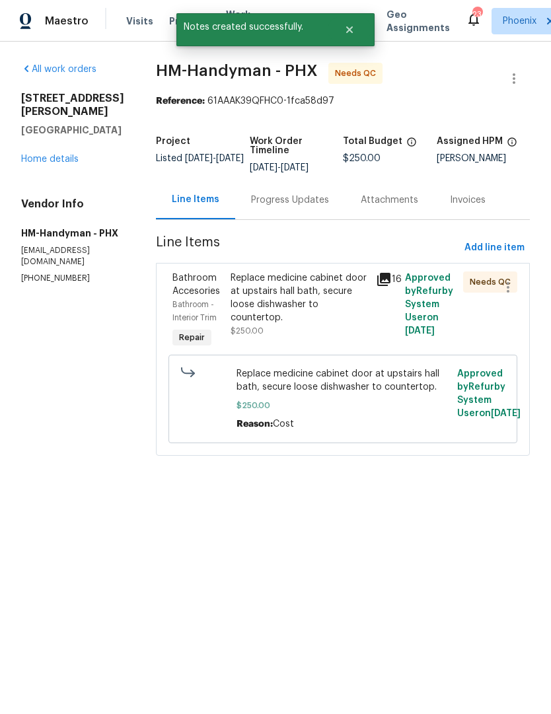
click at [359, 298] on div "Replace medicine cabinet door at upstairs hall bath, secure loose dishwasher to…" at bounding box center [298, 297] width 137 height 53
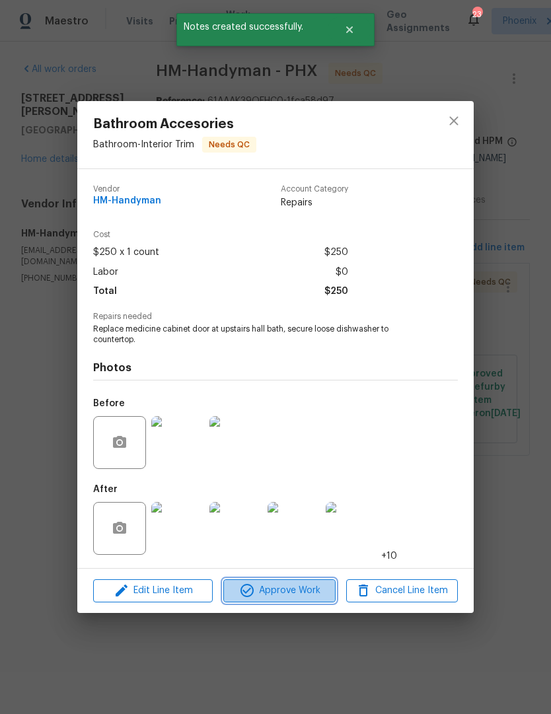
click at [322, 584] on span "Approve Work" at bounding box center [279, 590] width 104 height 17
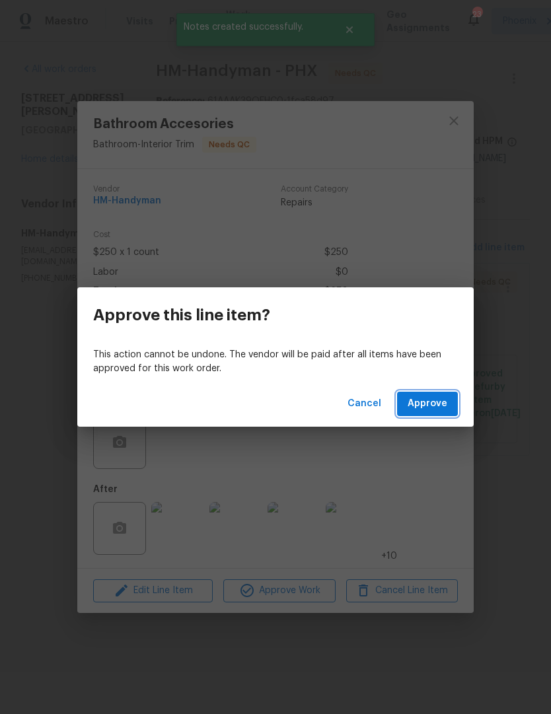
click at [443, 411] on span "Approve" at bounding box center [427, 403] width 40 height 17
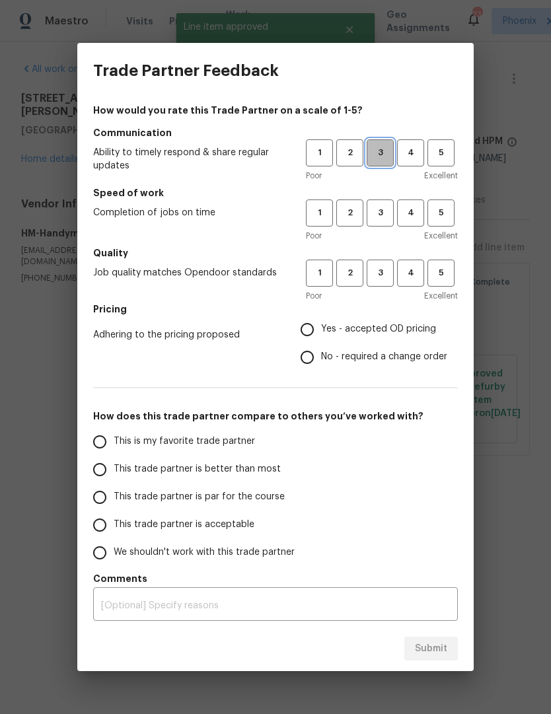
click at [376, 155] on span "3" at bounding box center [380, 152] width 24 height 15
click at [389, 209] on span "3" at bounding box center [380, 212] width 24 height 15
click at [384, 275] on span "3" at bounding box center [380, 272] width 24 height 15
click at [311, 320] on input "Yes - accepted OD pricing" at bounding box center [307, 330] width 28 height 28
radio input "true"
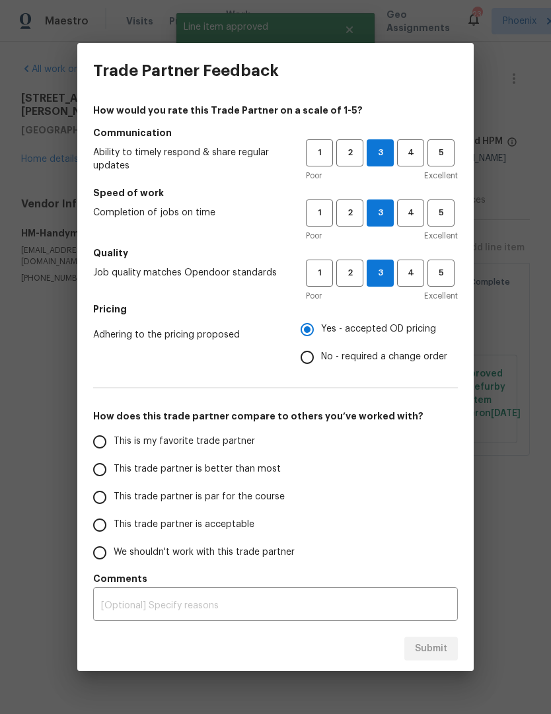
click at [112, 474] on input "This trade partner is better than most" at bounding box center [100, 470] width 28 height 28
click at [432, 652] on span "Submit" at bounding box center [431, 648] width 32 height 17
radio input "true"
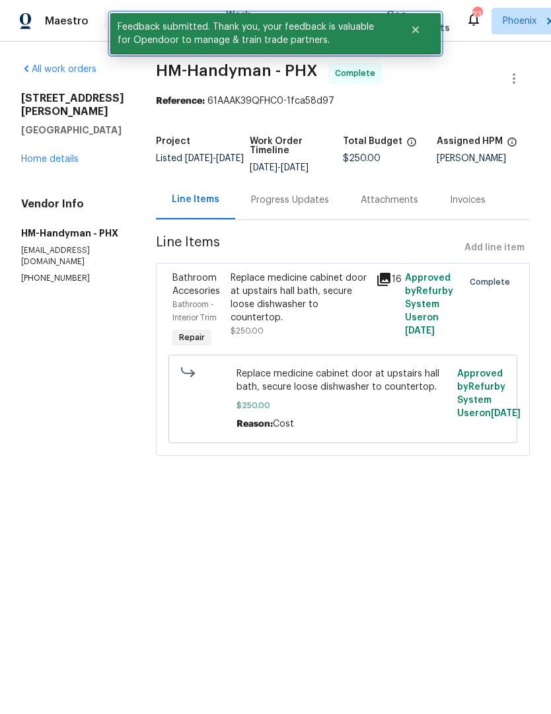
click at [411, 38] on button "Close" at bounding box center [415, 30] width 44 height 26
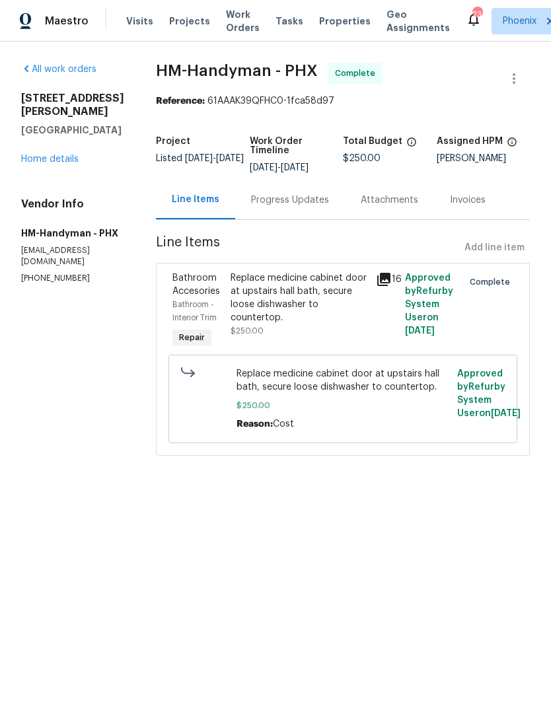
click at [226, 32] on span "Work Orders" at bounding box center [243, 21] width 34 height 26
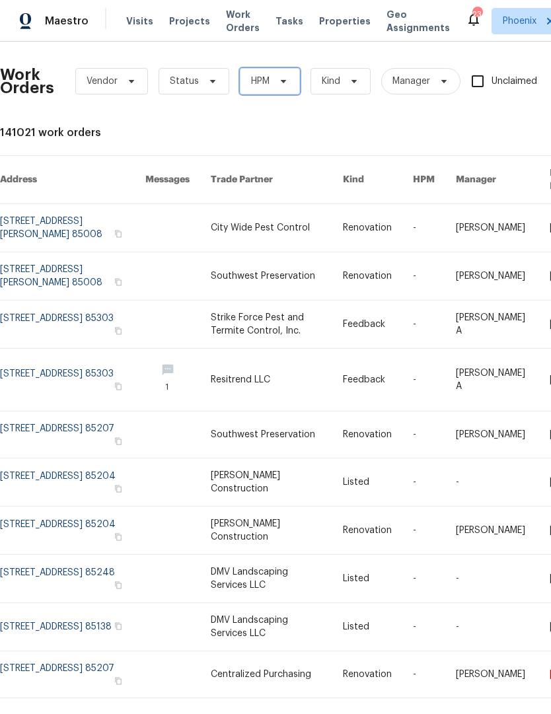
click at [279, 75] on span "HPM" at bounding box center [270, 81] width 60 height 26
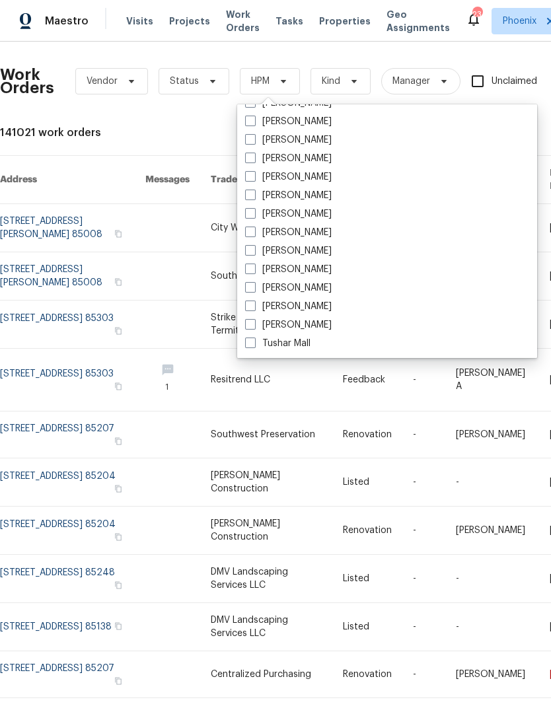
scroll to position [792, 0]
click at [251, 254] on span at bounding box center [250, 250] width 11 height 11
click at [251, 253] on input "[PERSON_NAME]" at bounding box center [249, 248] width 9 height 9
checkbox input "true"
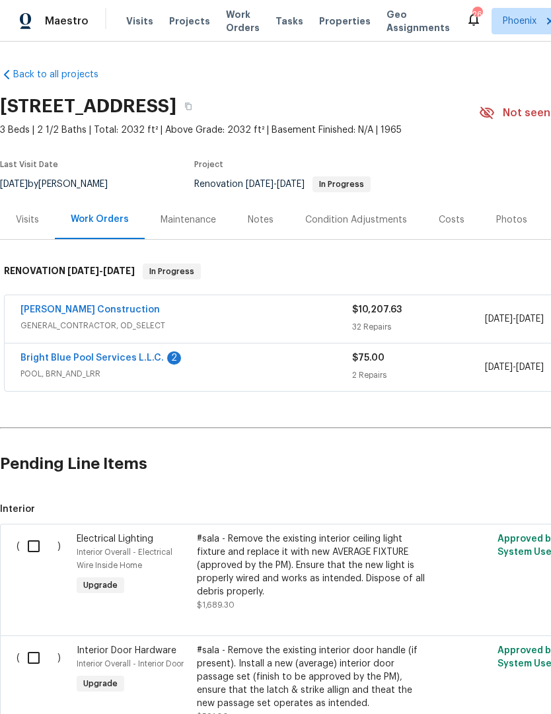
click at [440, 217] on div "Costs" at bounding box center [451, 219] width 26 height 13
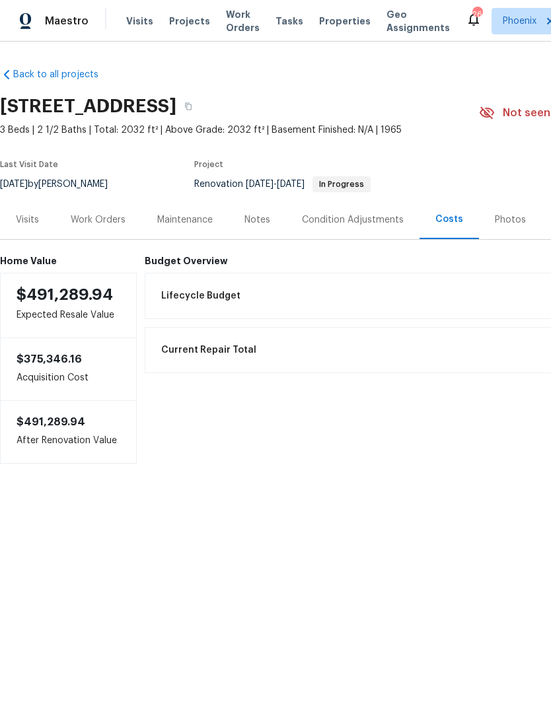
click at [115, 221] on div "Work Orders" at bounding box center [98, 219] width 55 height 13
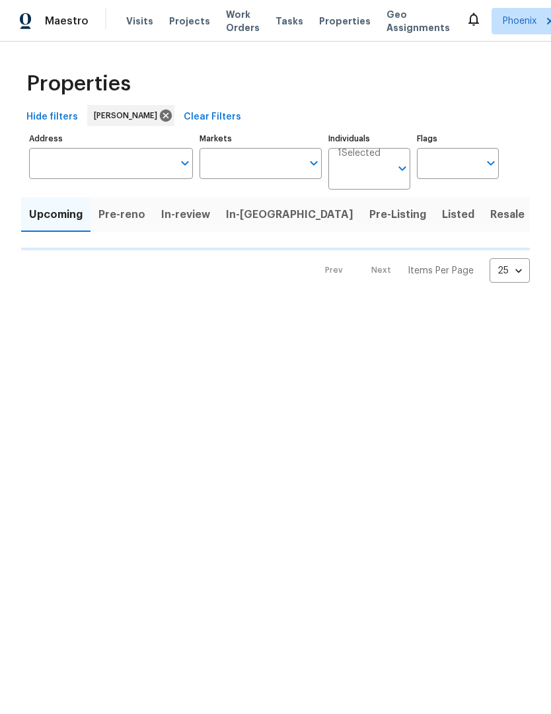
type input "50"
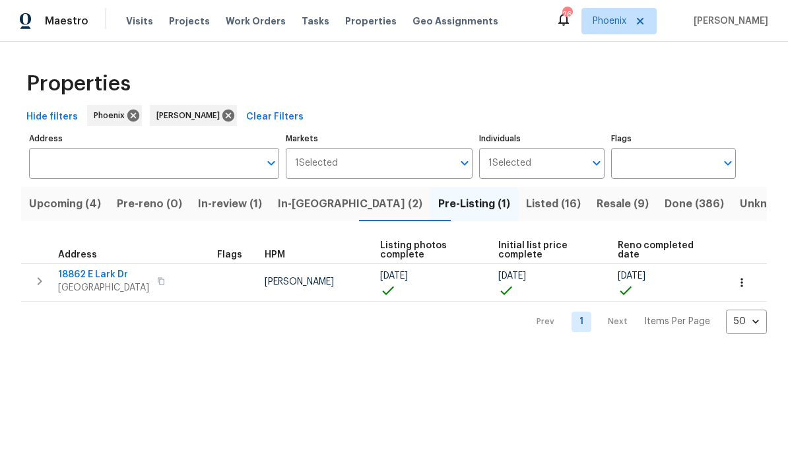
click at [550, 209] on span "Resale (9)" at bounding box center [623, 204] width 52 height 18
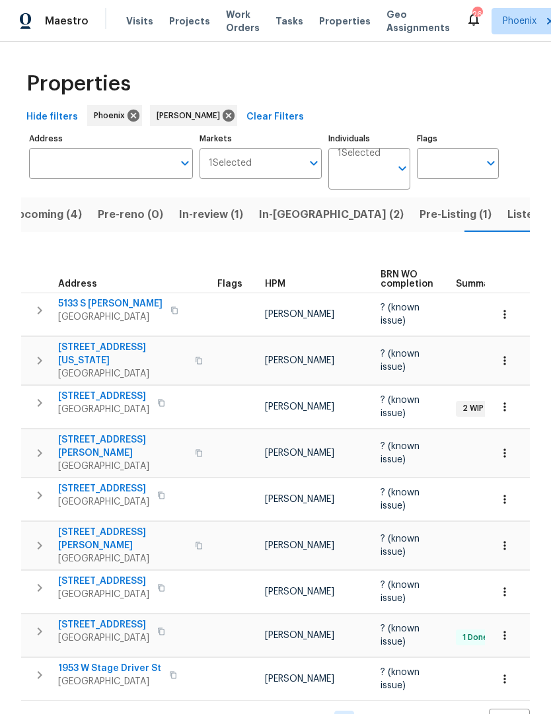
scroll to position [0, 20]
click at [45, 218] on span "Upcoming (4)" at bounding box center [45, 214] width 72 height 18
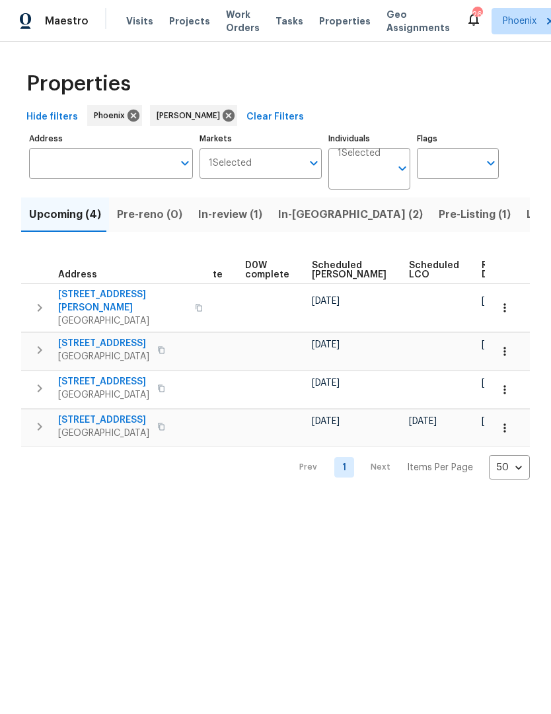
scroll to position [0, 331]
click at [483, 275] on span "Ready Date" at bounding box center [497, 270] width 29 height 18
